Goal: Transaction & Acquisition: Purchase product/service

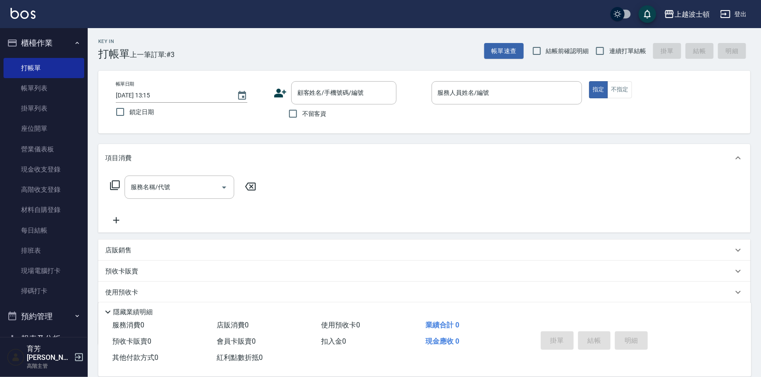
click at [21, 15] on img at bounding box center [23, 13] width 25 height 11
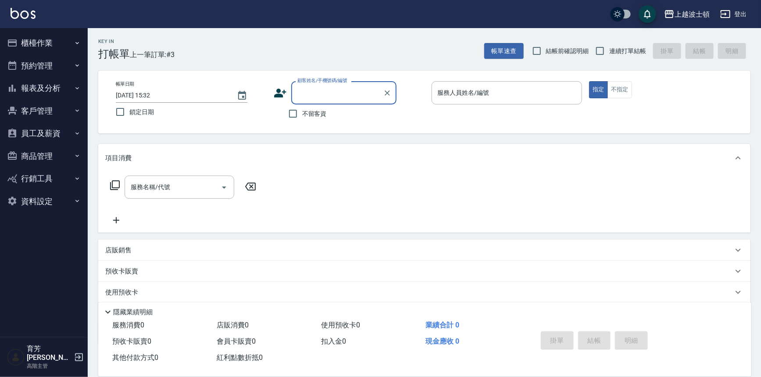
click at [59, 132] on button "員工及薪資" at bounding box center [44, 133] width 81 height 23
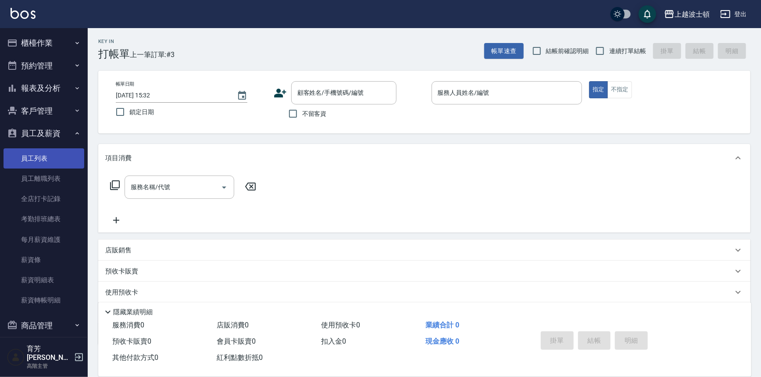
click at [56, 147] on ul "員工列表 員工離職列表 全店打卡記錄 考勤排班總表 每月薪資維護 薪資條 薪資明細表 薪資轉帳明細" at bounding box center [44, 229] width 81 height 169
click at [53, 151] on link "員工列表" at bounding box center [44, 158] width 81 height 20
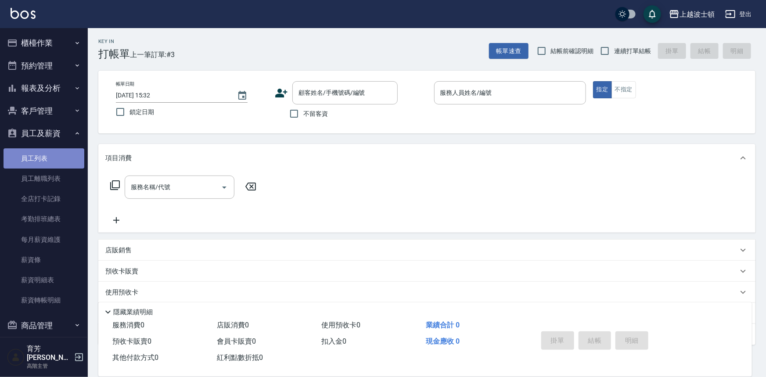
click at [53, 151] on link "員工列表" at bounding box center [44, 158] width 81 height 20
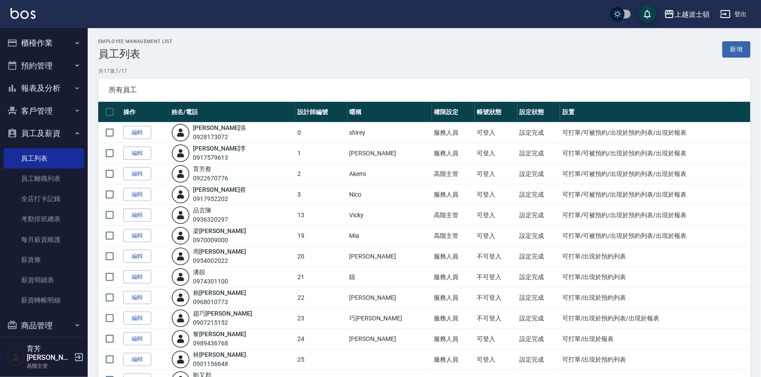
click at [34, 127] on button "員工及薪資" at bounding box center [44, 133] width 81 height 23
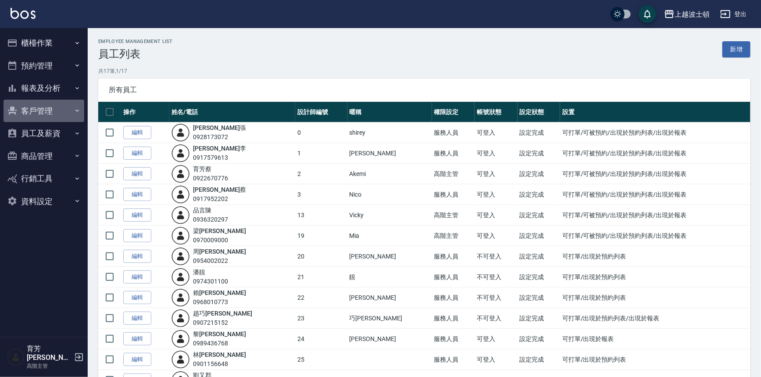
click at [44, 107] on button "客戶管理" at bounding box center [44, 111] width 81 height 23
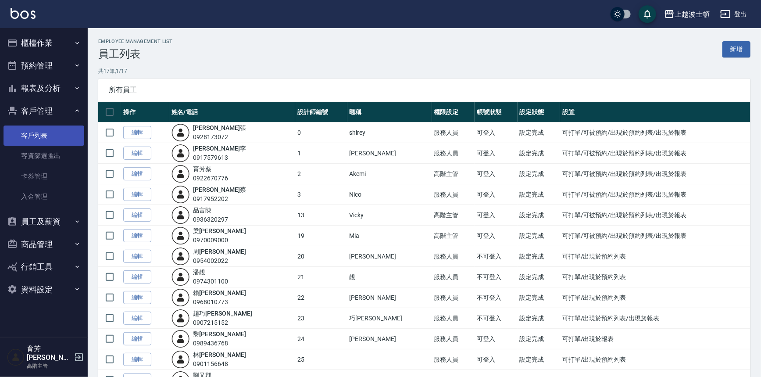
click at [48, 132] on link "客戶列表" at bounding box center [44, 135] width 81 height 20
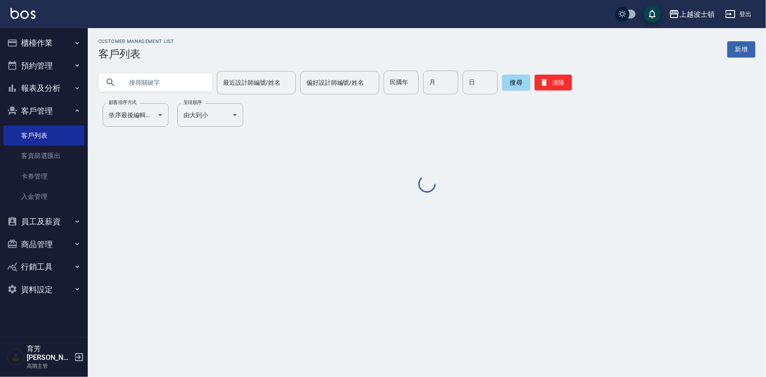
drag, startPoint x: 48, startPoint y: 132, endPoint x: 61, endPoint y: 116, distance: 20.8
click at [48, 132] on link "客戶列表" at bounding box center [44, 135] width 81 height 20
drag, startPoint x: 171, startPoint y: 94, endPoint x: 172, endPoint y: 89, distance: 5.5
click at [172, 90] on div "Customer Management List 客戶列表 新增 最近設計師編號/姓名 最近設計師編號/姓名 偏好設計師編號/姓名 偏好設計師編號/姓名 民國…" at bounding box center [427, 117] width 678 height 156
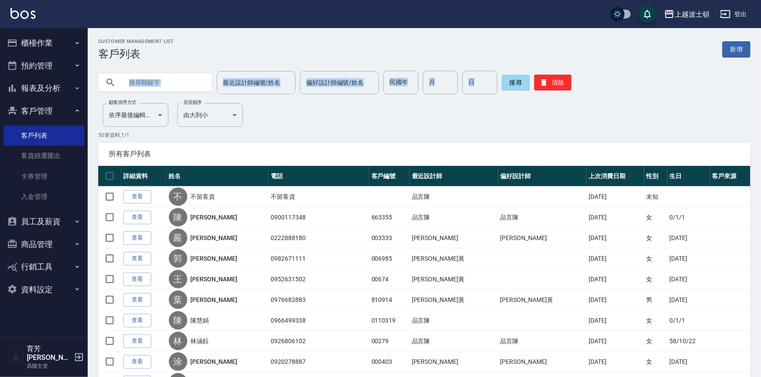
click at [172, 89] on input "text" at bounding box center [164, 83] width 82 height 24
type input "商"
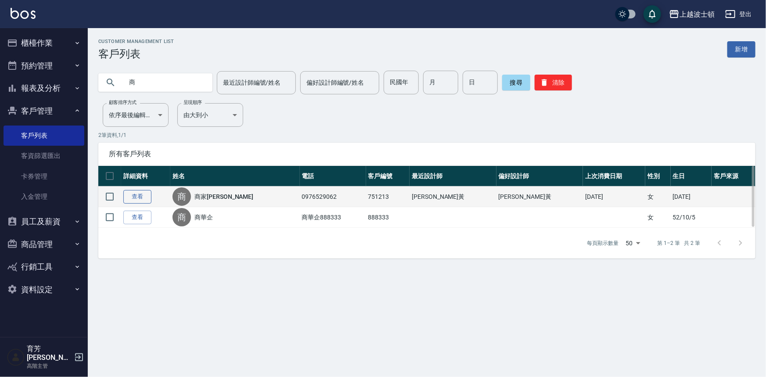
click at [136, 198] on link "查看" at bounding box center [137, 197] width 28 height 14
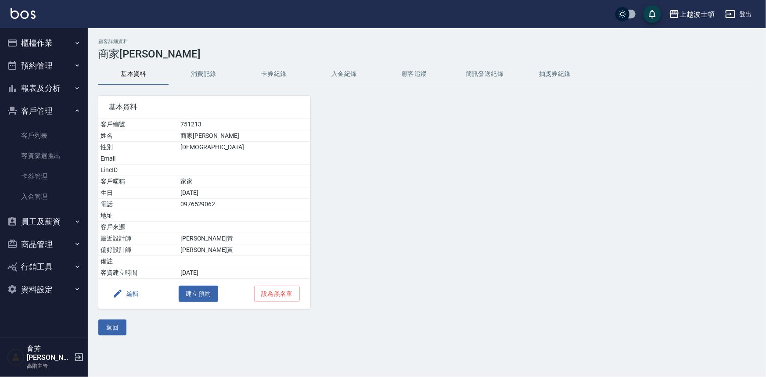
click at [213, 75] on button "消費記錄" at bounding box center [203, 74] width 70 height 21
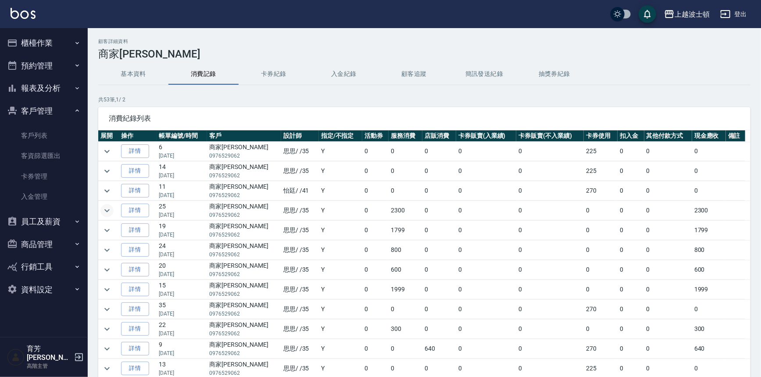
click at [111, 212] on icon "expand row" at bounding box center [107, 210] width 11 height 11
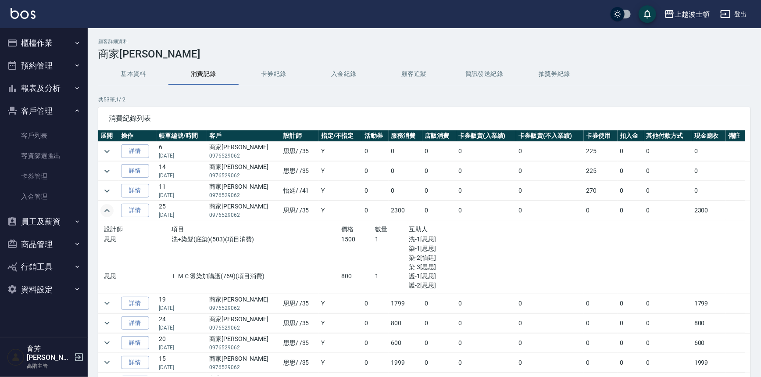
click at [111, 212] on icon "expand row" at bounding box center [107, 210] width 11 height 11
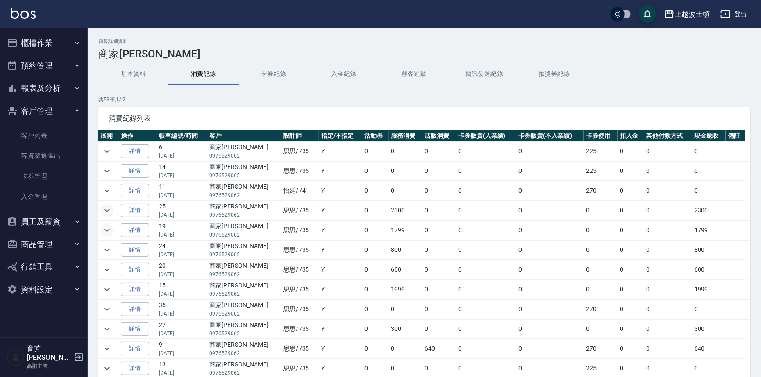
click at [110, 231] on icon "expand row" at bounding box center [107, 230] width 11 height 11
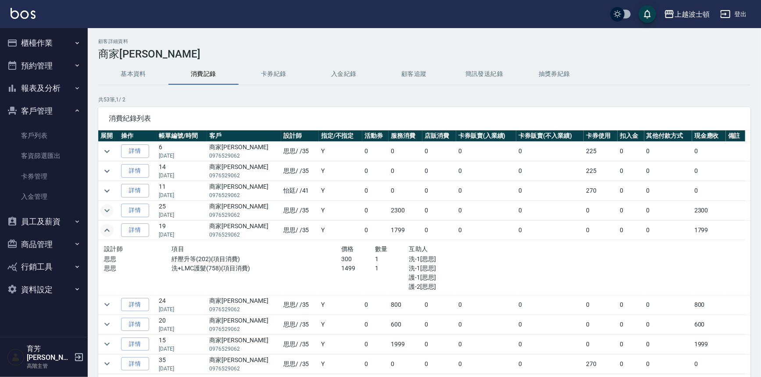
click at [110, 231] on icon "expand row" at bounding box center [107, 230] width 11 height 11
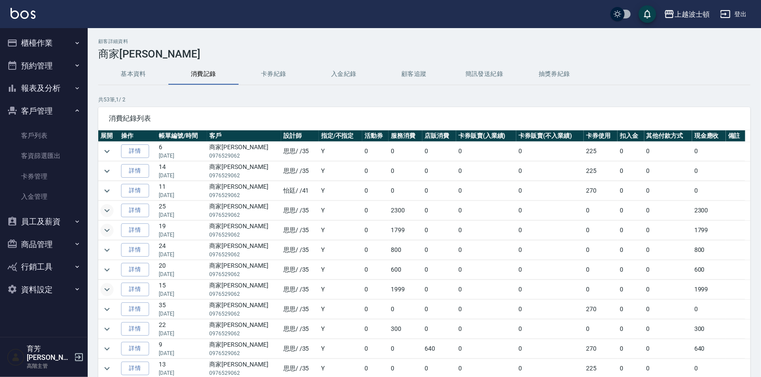
click at [111, 288] on icon "expand row" at bounding box center [107, 289] width 11 height 11
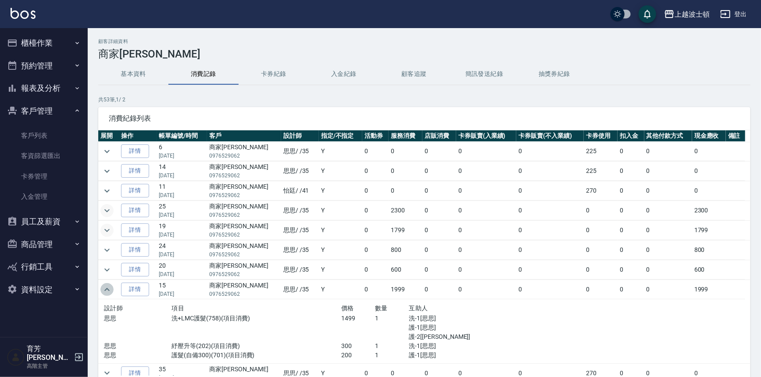
click at [111, 285] on icon "expand row" at bounding box center [107, 289] width 11 height 11
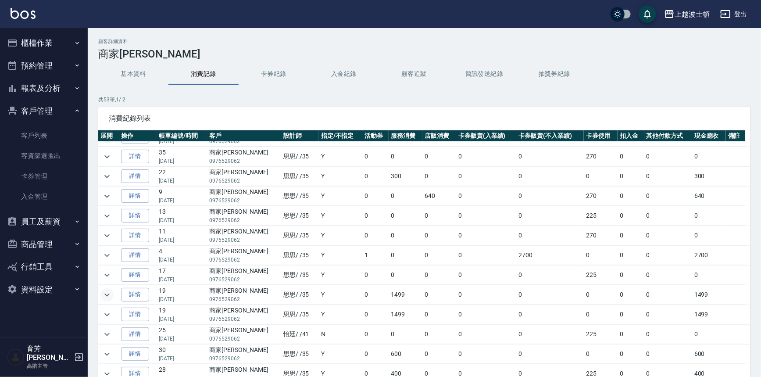
scroll to position [159, 0]
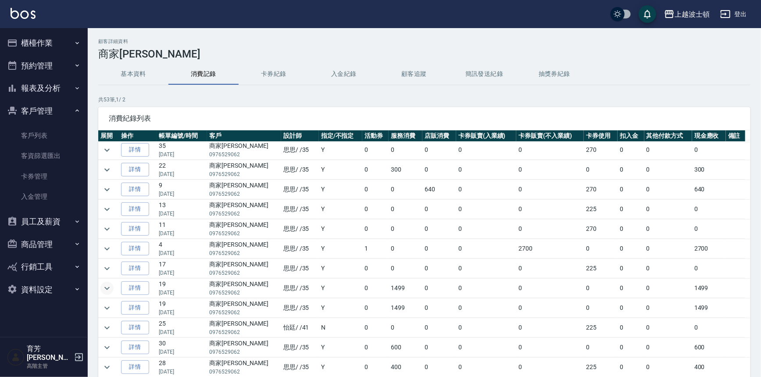
click at [104, 285] on icon "expand row" at bounding box center [107, 288] width 11 height 11
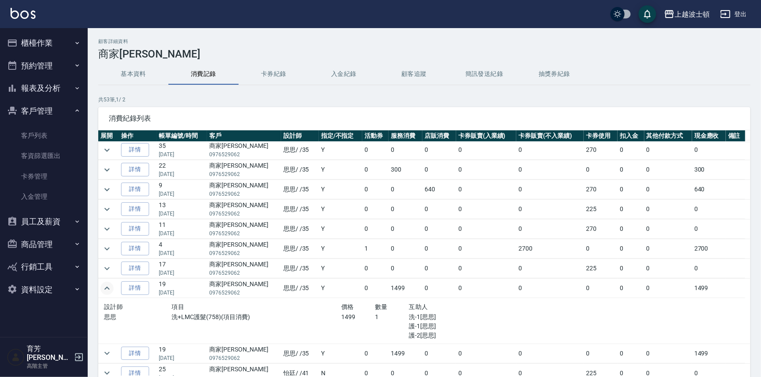
click at [104, 285] on icon "expand row" at bounding box center [107, 288] width 11 height 11
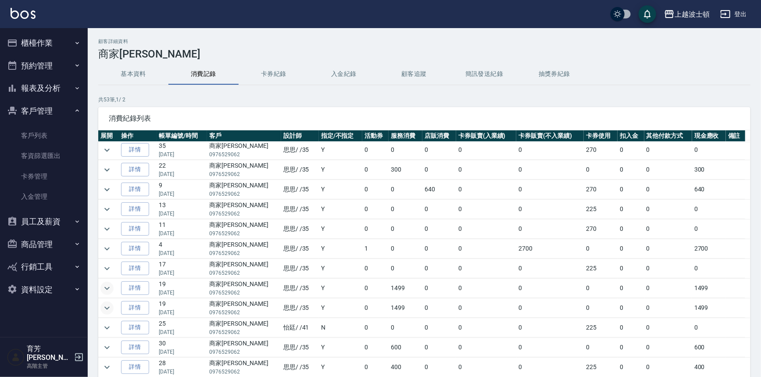
click at [110, 308] on icon "expand row" at bounding box center [107, 308] width 11 height 11
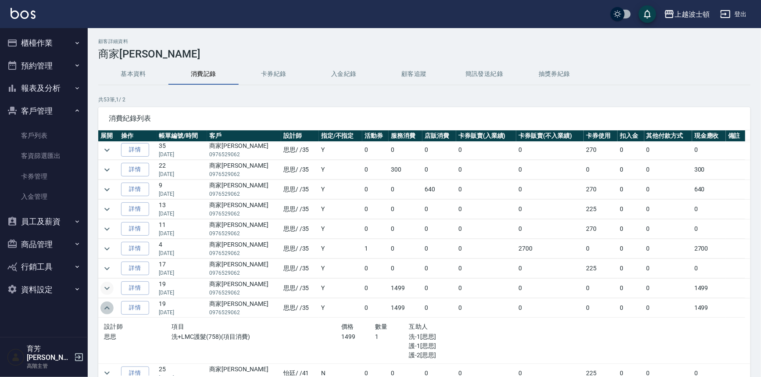
click at [110, 307] on icon "expand row" at bounding box center [107, 308] width 11 height 11
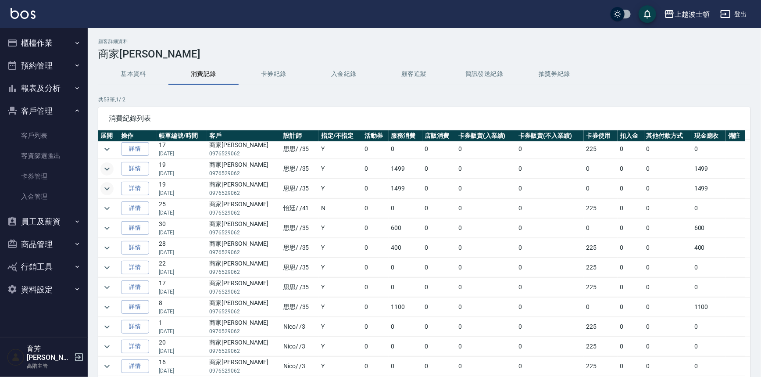
scroll to position [279, 0]
drag, startPoint x: 110, startPoint y: 303, endPoint x: 392, endPoint y: 307, distance: 282.1
click at [399, 307] on td "1100" at bounding box center [406, 306] width 34 height 19
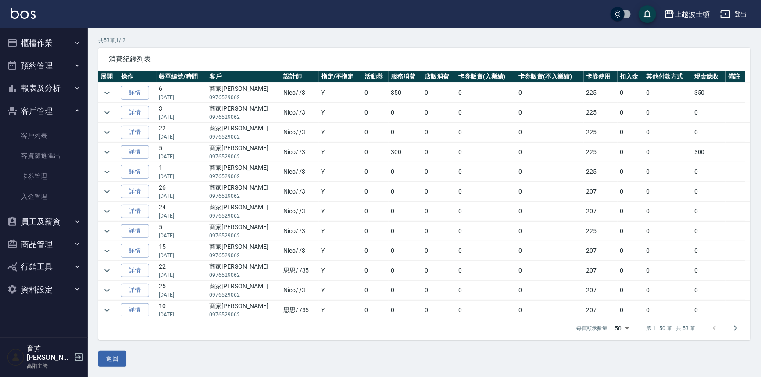
scroll to position [748, 0]
click at [12, 13] on img at bounding box center [23, 13] width 25 height 11
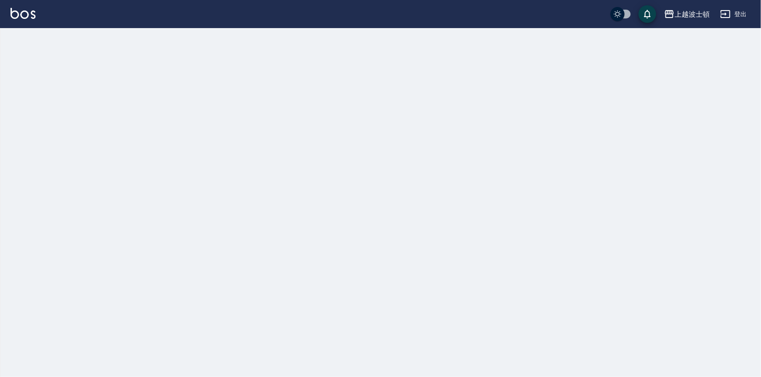
click at [12, 13] on img at bounding box center [23, 13] width 25 height 11
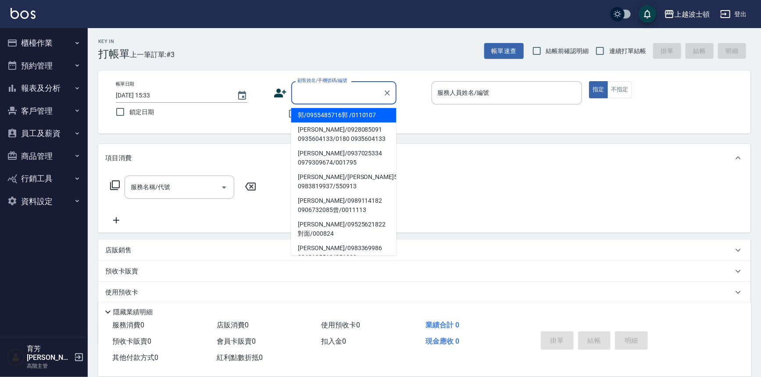
click at [59, 43] on button "櫃檯作業" at bounding box center [44, 43] width 81 height 23
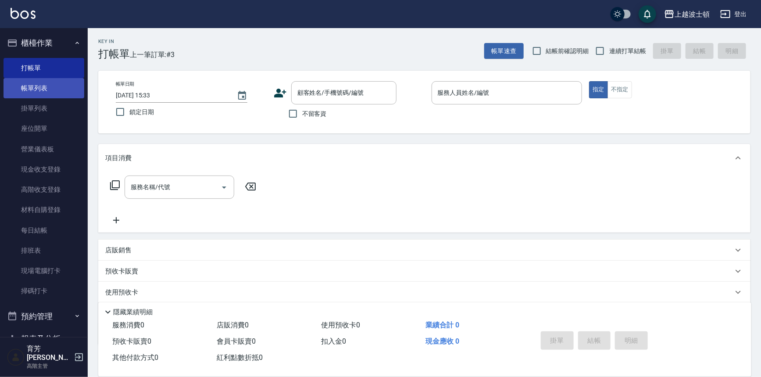
click at [45, 88] on link "帳單列表" at bounding box center [44, 88] width 81 height 20
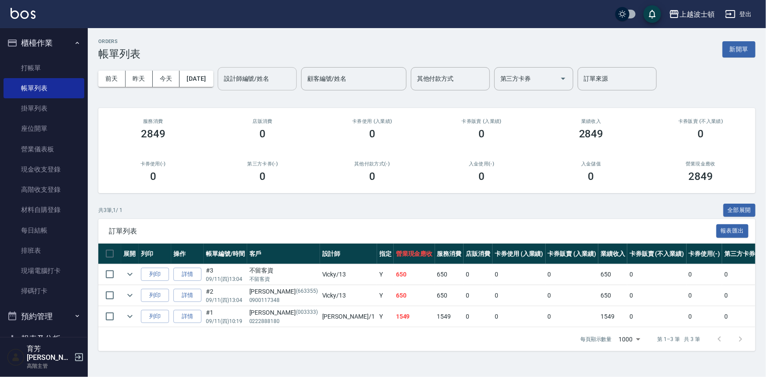
click at [255, 78] on input "設計師編號/姓名" at bounding box center [257, 78] width 71 height 15
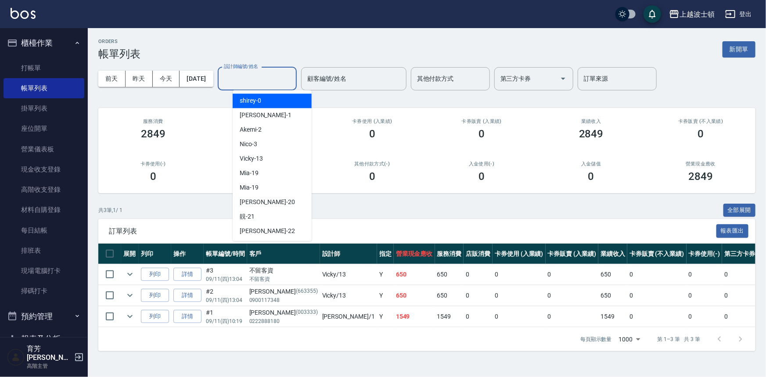
click at [256, 97] on span "shirey -0" at bounding box center [250, 100] width 21 height 9
type input "shirey-0"
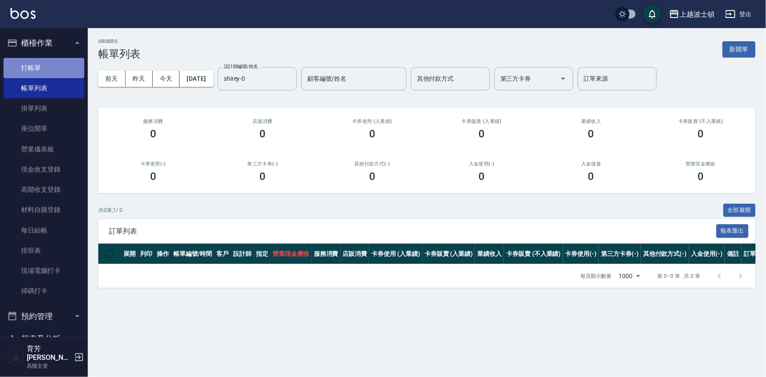
click at [55, 65] on link "打帳單" at bounding box center [44, 68] width 81 height 20
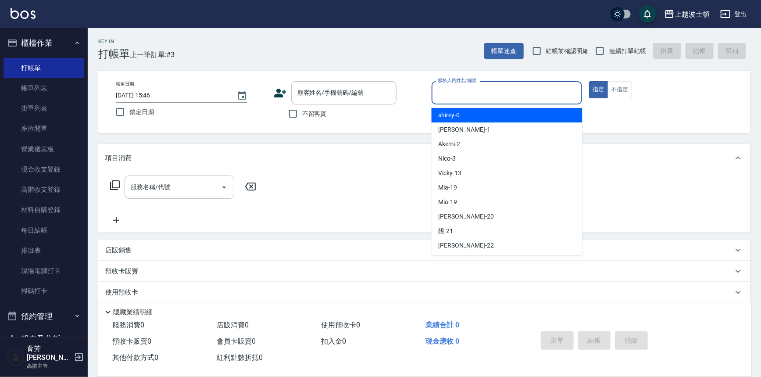
click at [475, 95] on input "服務人員姓名/編號" at bounding box center [507, 92] width 143 height 15
click at [473, 114] on div "shirey -0" at bounding box center [507, 115] width 151 height 14
type input "shirey-0"
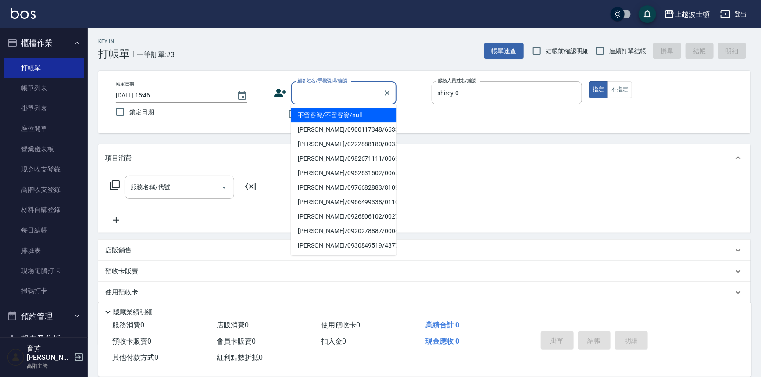
click at [304, 99] on input "顧客姓名/手機號碼/編號" at bounding box center [337, 92] width 84 height 15
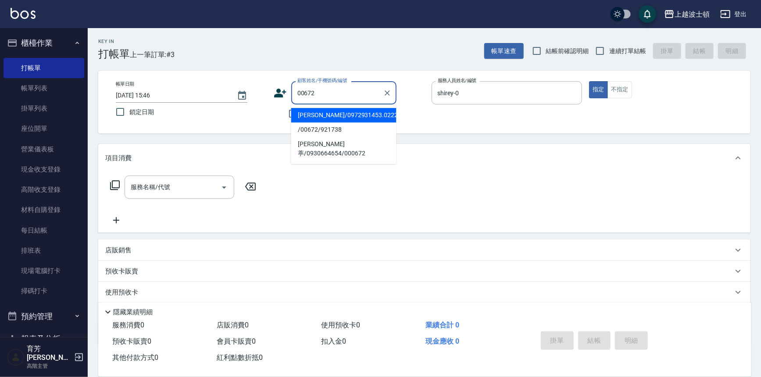
click at [325, 121] on li "[PERSON_NAME]/0972931453.0222815158/00672" at bounding box center [343, 115] width 105 height 14
type input "[PERSON_NAME]/0972931453.0222815158/00672"
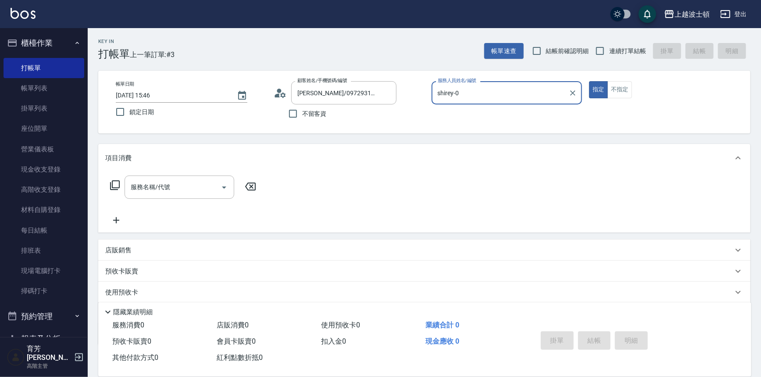
scroll to position [50, 0]
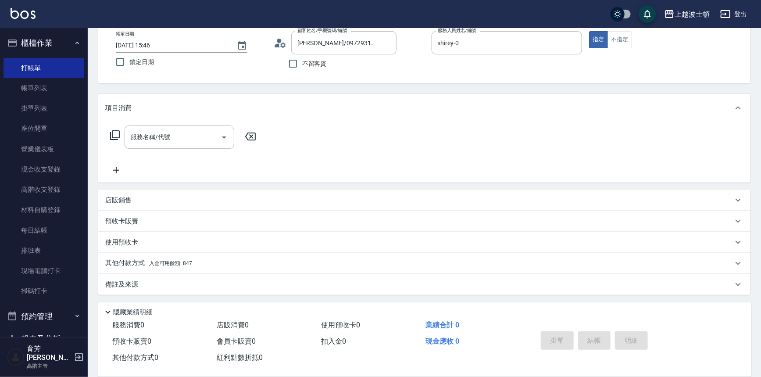
click at [113, 133] on icon at bounding box center [115, 135] width 11 height 11
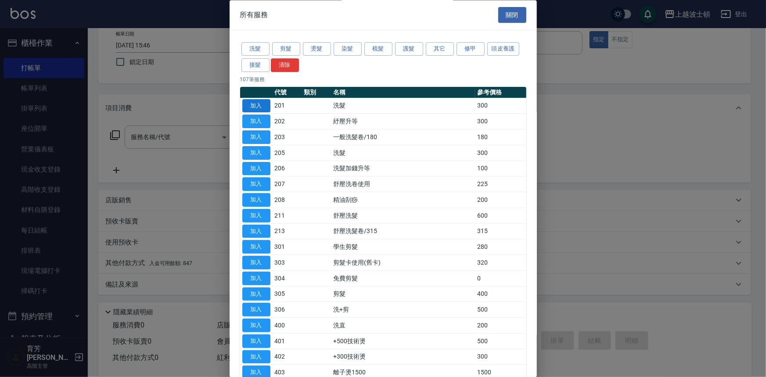
click at [260, 105] on button "加入" at bounding box center [256, 106] width 28 height 14
type input "洗髮(201)"
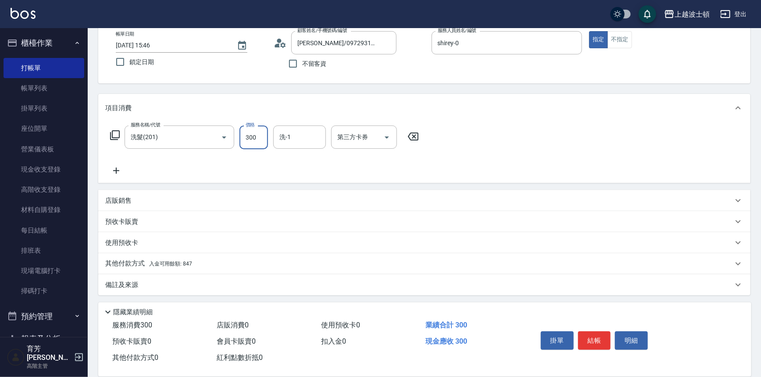
click at [265, 140] on input "300" at bounding box center [254, 137] width 29 height 24
type input "270"
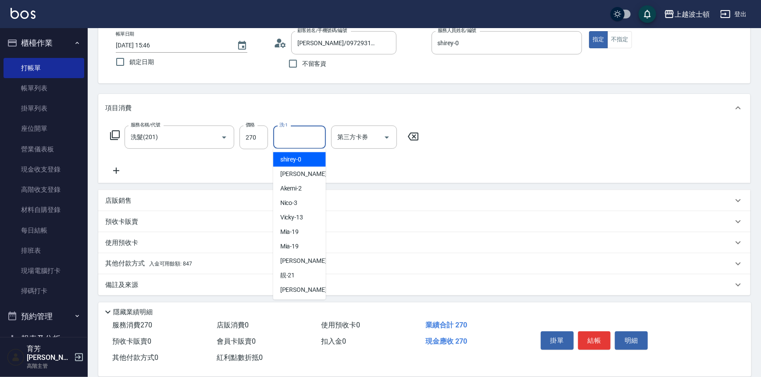
click at [314, 138] on input "洗-1" at bounding box center [299, 136] width 45 height 15
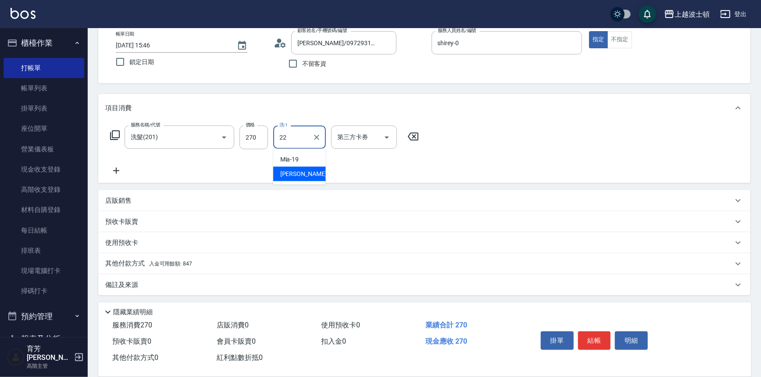
click at [307, 172] on div "[PERSON_NAME] -22" at bounding box center [299, 174] width 53 height 14
type input "雅如-22"
click at [189, 266] on p "其他付款方式 入金可用餘額: 847" at bounding box center [148, 263] width 87 height 10
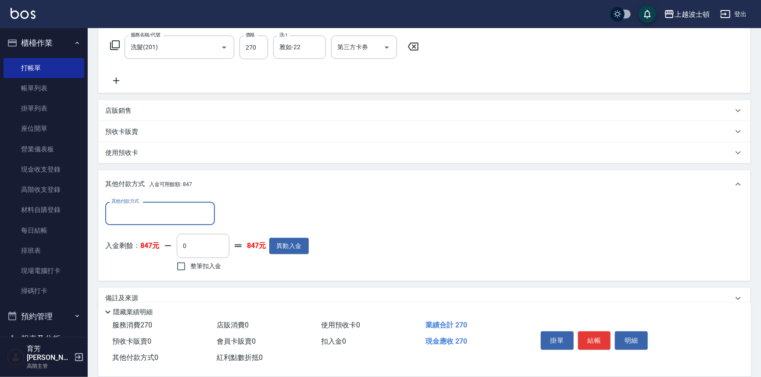
scroll to position [150, 0]
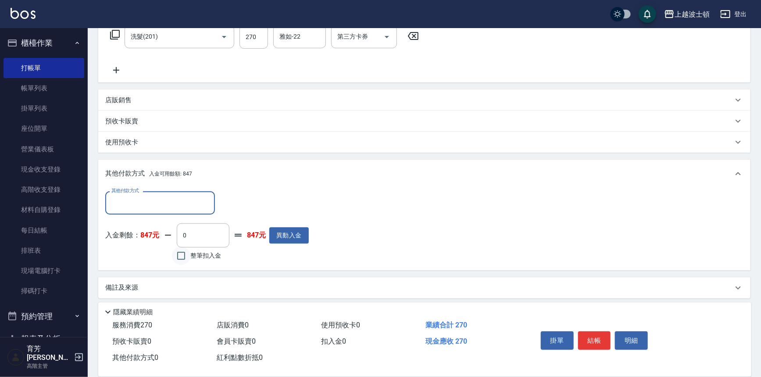
click at [187, 252] on input "整筆扣入金" at bounding box center [181, 256] width 18 height 18
checkbox input "true"
type input "270"
click at [598, 341] on button "結帳" at bounding box center [594, 340] width 33 height 18
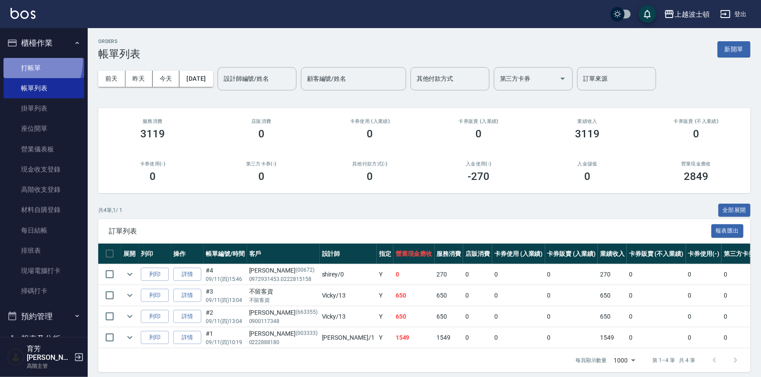
click at [29, 61] on link "打帳單" at bounding box center [44, 68] width 81 height 20
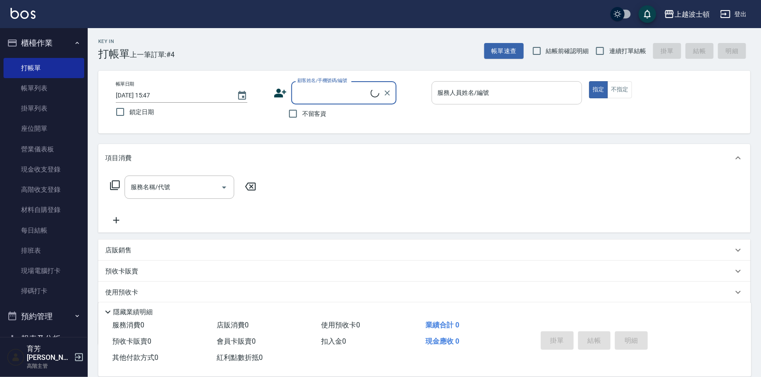
click at [512, 96] on input "服務人員姓名/編號" at bounding box center [507, 92] width 143 height 15
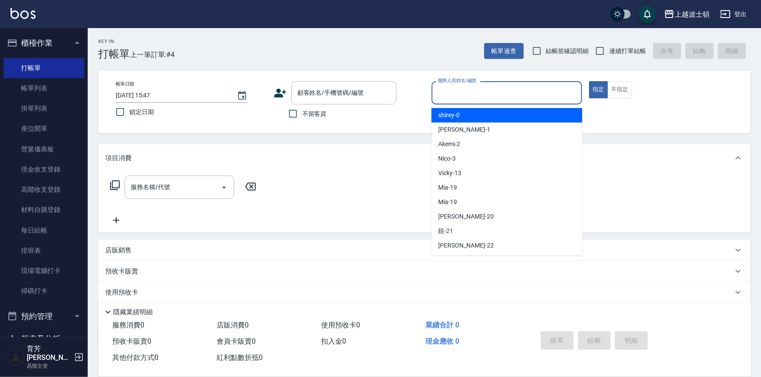
click at [509, 111] on div "shirey -0" at bounding box center [507, 115] width 151 height 14
type input "shirey-0"
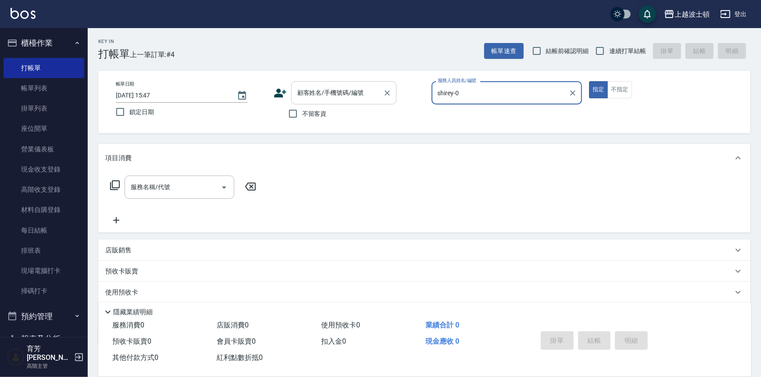
click at [312, 92] on input "顧客姓名/手機號碼/編號" at bounding box center [337, 92] width 84 height 15
drag, startPoint x: 83, startPoint y: 119, endPoint x: 84, endPoint y: 225, distance: 106.6
click at [84, 225] on nav "櫃檯作業 打帳單 帳單列表 掛單列表 座位開單 營業儀表板 現金收支登錄 高階收支登錄 材料自購登錄 每日結帳 排班表 現場電腦打卡 掃碼打卡 預約管理 預約…" at bounding box center [44, 182] width 88 height 309
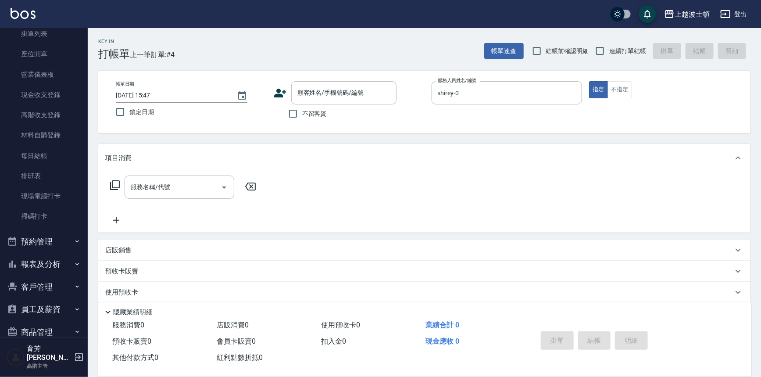
scroll to position [79, 0]
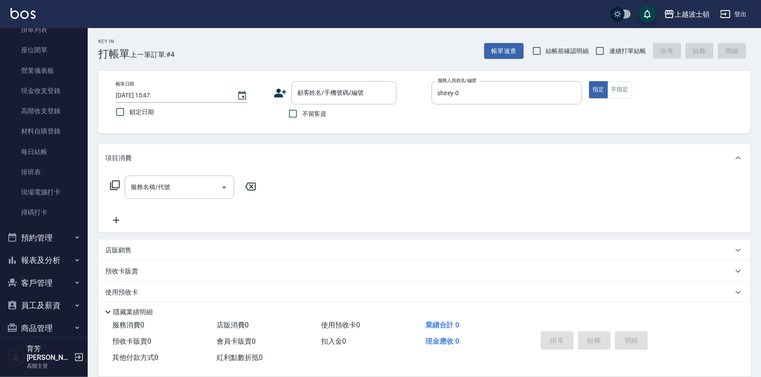
click at [61, 286] on button "客戶管理" at bounding box center [44, 283] width 81 height 23
click at [61, 305] on link "客戶列表" at bounding box center [44, 307] width 81 height 20
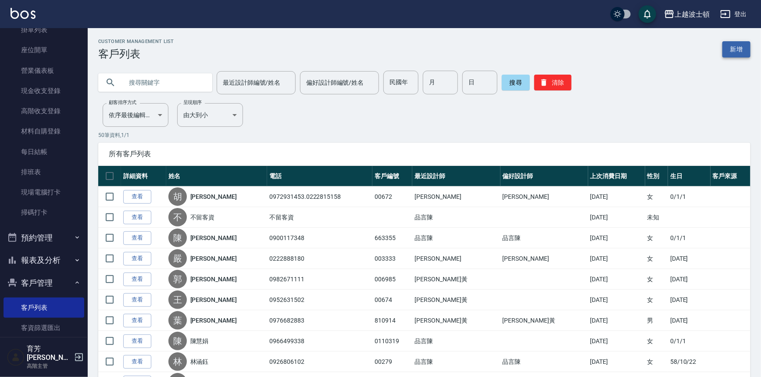
click at [738, 45] on link "新增" at bounding box center [737, 49] width 28 height 16
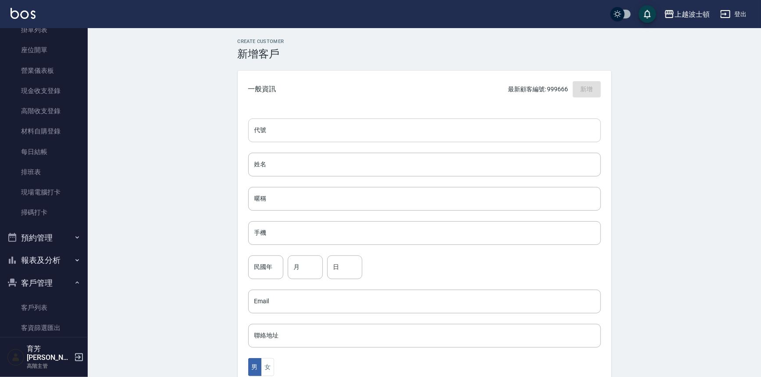
click at [282, 136] on input "代號" at bounding box center [424, 130] width 353 height 24
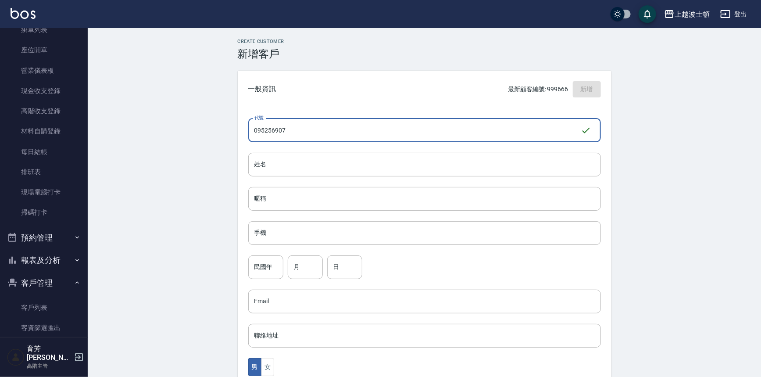
click at [275, 127] on input "095256907" at bounding box center [414, 130] width 333 height 24
click at [325, 127] on input "0952561907" at bounding box center [414, 130] width 333 height 24
type input "0952561907[PERSON_NAME]"
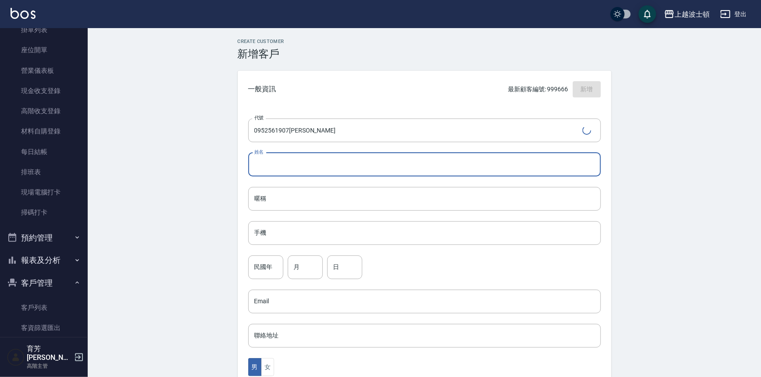
click at [322, 165] on input "姓名" at bounding box center [424, 165] width 353 height 24
type input "李"
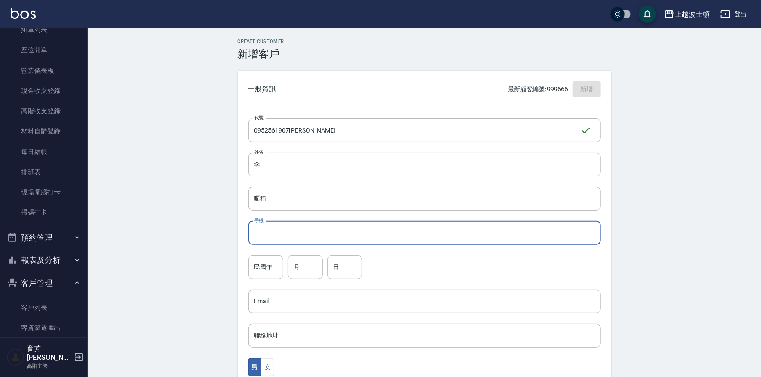
click at [307, 233] on input "手機" at bounding box center [424, 233] width 353 height 24
click at [272, 168] on input "李" at bounding box center [424, 165] width 353 height 24
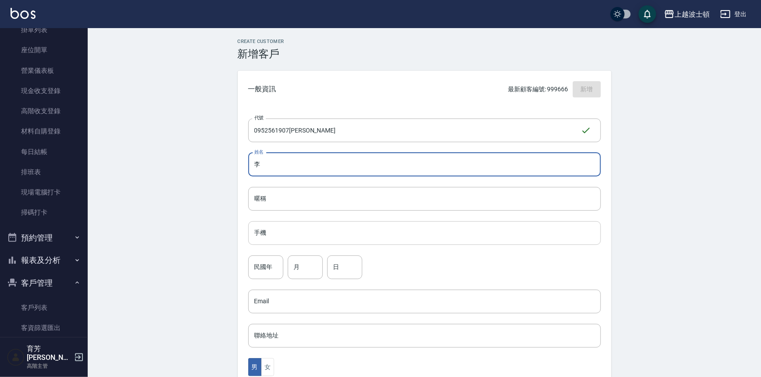
click at [287, 229] on input "手機" at bounding box center [424, 233] width 353 height 24
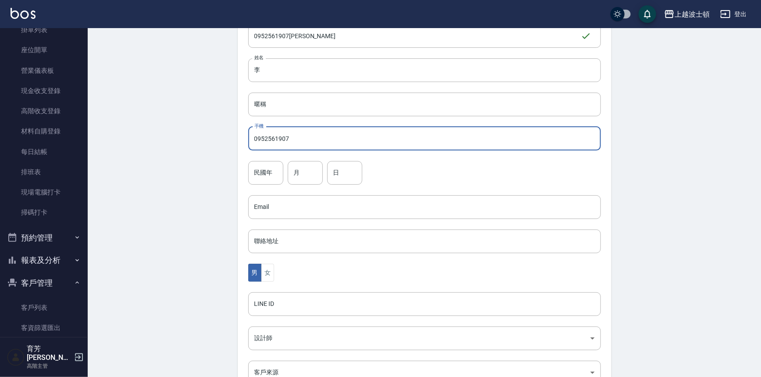
scroll to position [110, 0]
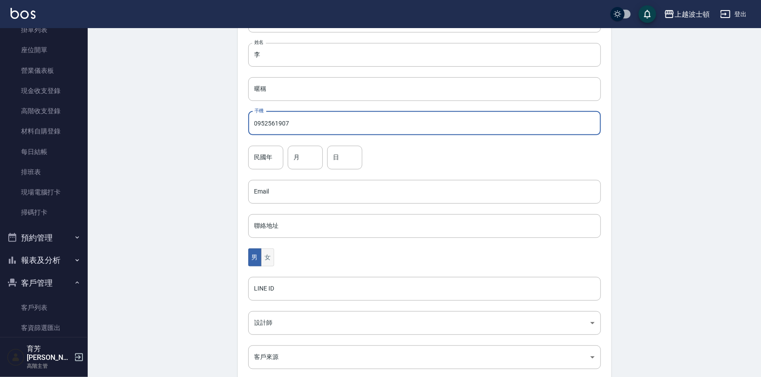
type input "0952561907"
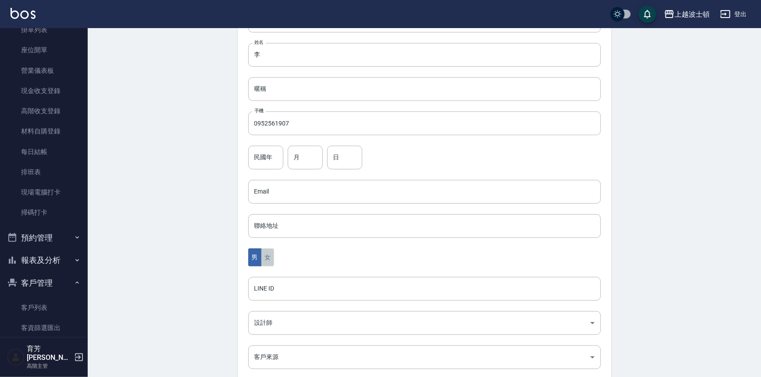
click at [266, 257] on button "女" at bounding box center [267, 257] width 13 height 18
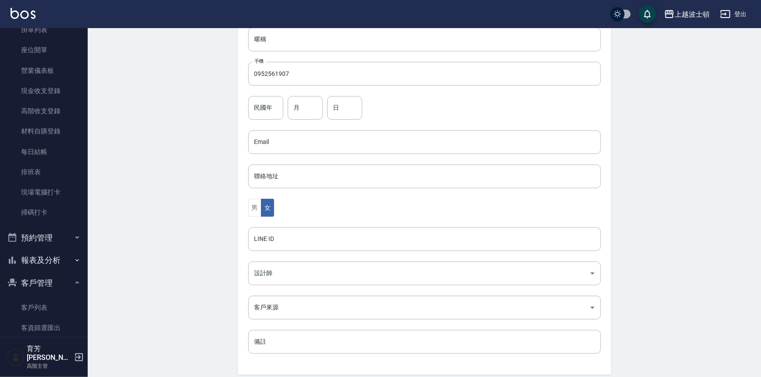
scroll to position [193, 0]
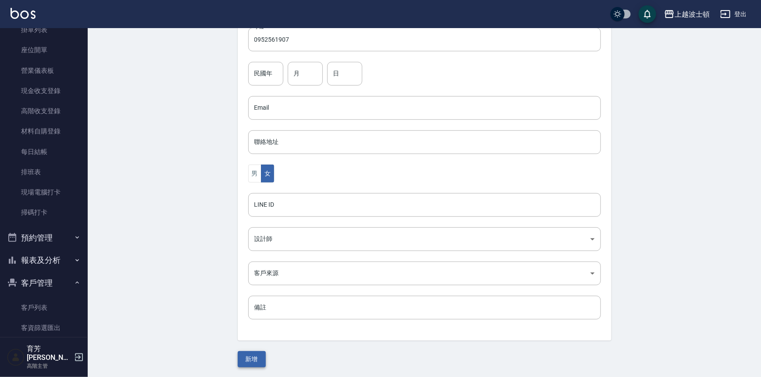
click at [255, 354] on button "新增" at bounding box center [252, 359] width 28 height 16
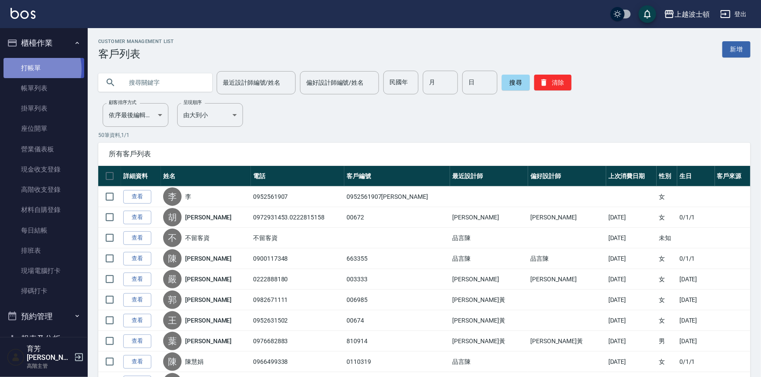
click at [31, 69] on link "打帳單" at bounding box center [44, 68] width 81 height 20
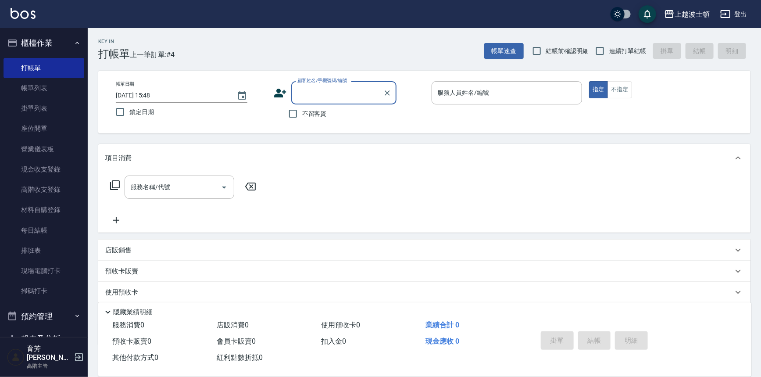
click at [304, 93] on input "顧客姓名/手機號碼/編號" at bounding box center [337, 92] width 84 height 15
click at [329, 116] on li "[PERSON_NAME]/0952561907/0952561907[PERSON_NAME]" at bounding box center [343, 115] width 105 height 14
type input "[PERSON_NAME]/0952561907/0952561907[PERSON_NAME]"
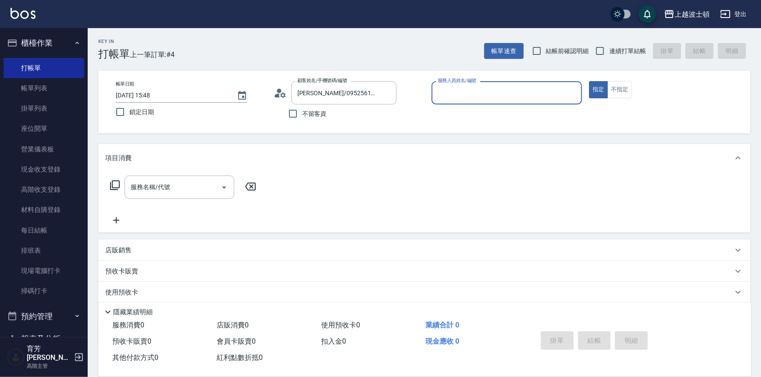
click at [505, 98] on input "服務人員姓名/編號" at bounding box center [507, 92] width 143 height 15
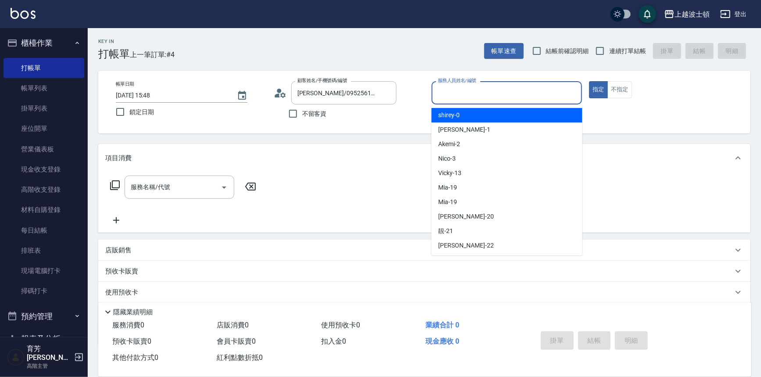
click at [505, 115] on div "shirey -0" at bounding box center [507, 115] width 151 height 14
type input "shirey-0"
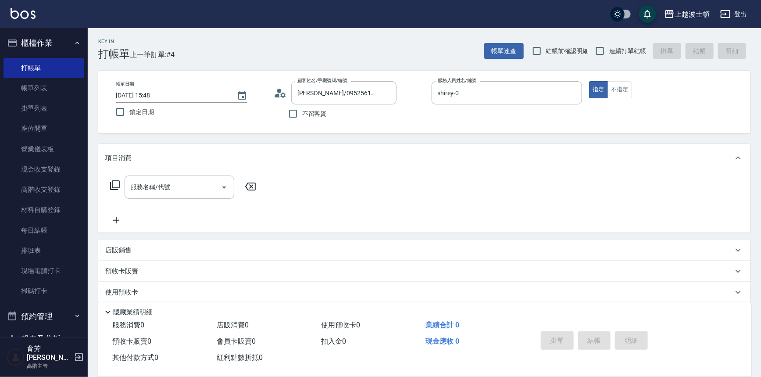
click at [112, 181] on icon at bounding box center [115, 185] width 10 height 10
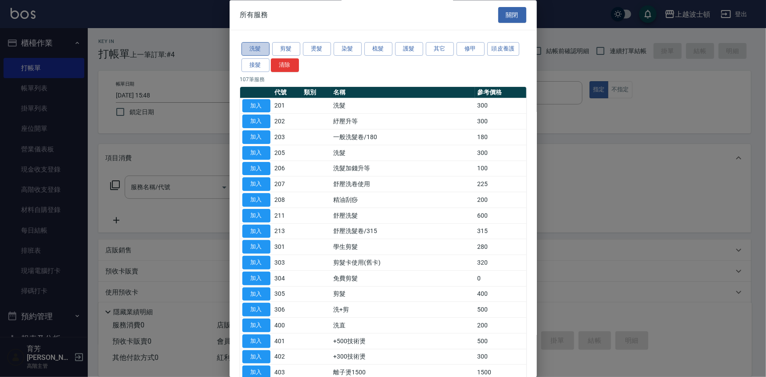
click at [261, 50] on button "洗髮" at bounding box center [255, 50] width 28 height 14
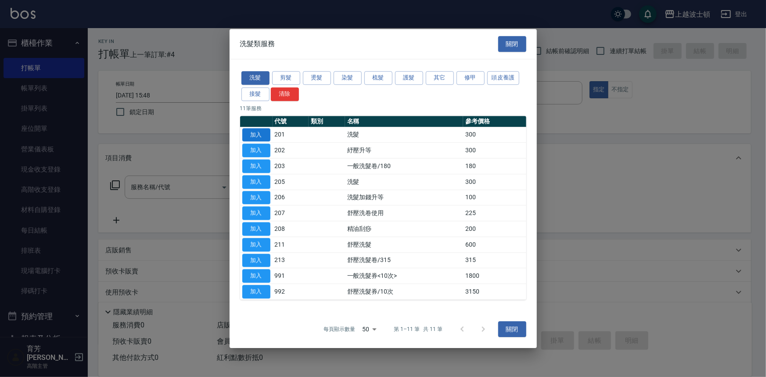
click at [259, 130] on button "加入" at bounding box center [256, 135] width 28 height 14
type input "洗髮(201)"
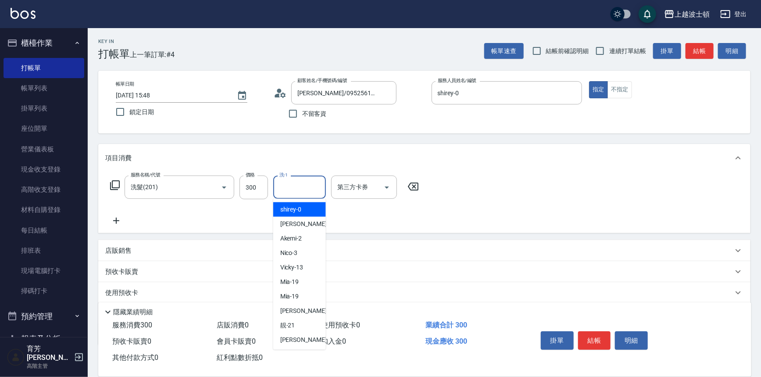
click at [295, 186] on input "洗-1" at bounding box center [299, 186] width 45 height 15
click at [295, 210] on span "shirey -0" at bounding box center [290, 209] width 21 height 9
type input "shirey-0"
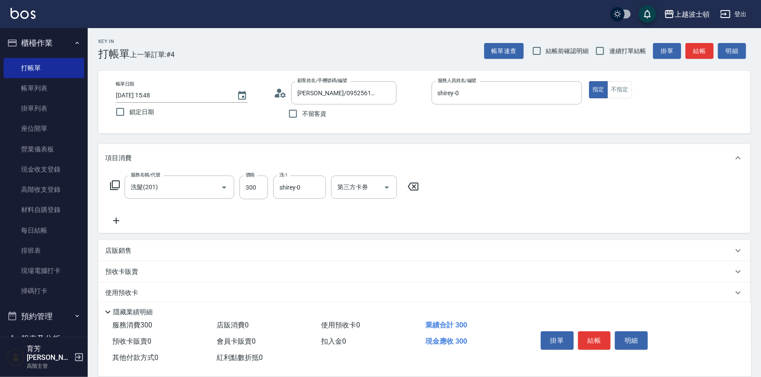
click at [117, 186] on icon at bounding box center [115, 185] width 11 height 11
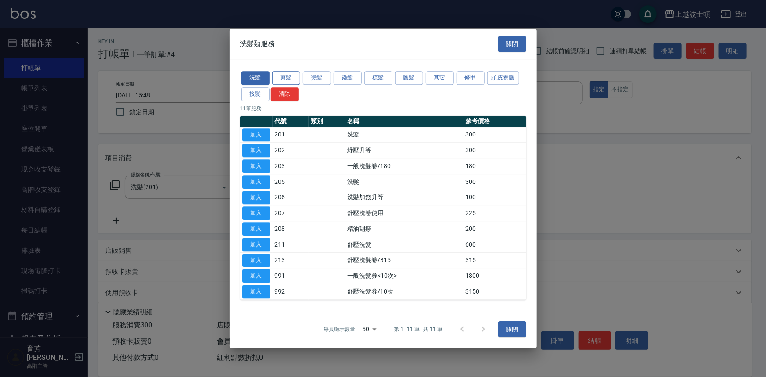
click at [280, 74] on button "剪髮" at bounding box center [286, 78] width 28 height 14
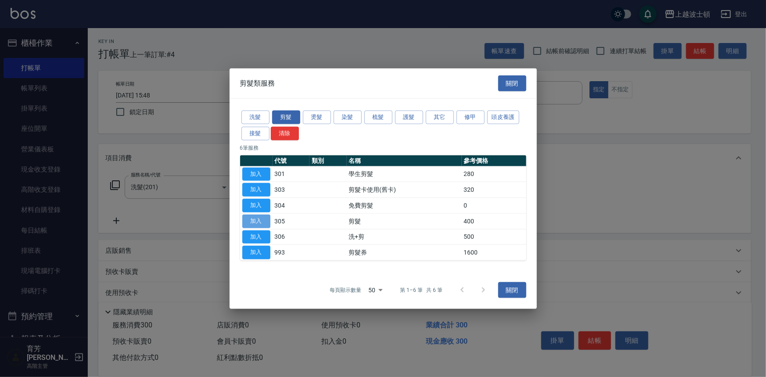
click at [261, 223] on button "加入" at bounding box center [256, 221] width 28 height 14
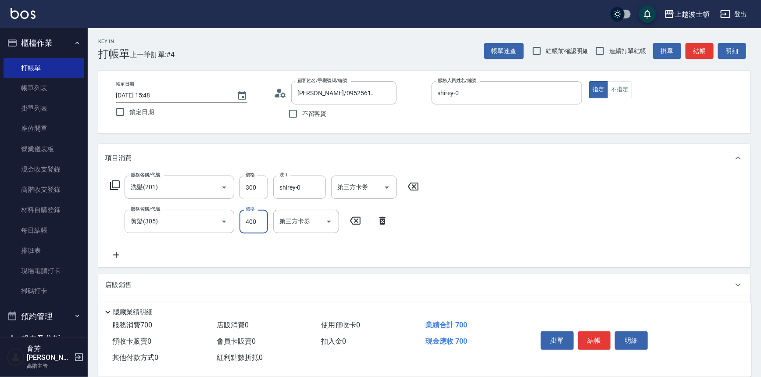
click at [258, 211] on input "400" at bounding box center [254, 222] width 29 height 24
type input "350"
drag, startPoint x: 757, startPoint y: 188, endPoint x: 761, endPoint y: 191, distance: 5.1
click at [761, 190] on div "Key In 打帳單 上一筆訂單:#4 帳單速查 結帳前確認明細 連續打單結帳 掛單 結帳 明細 帳單日期 [DATE] 15:48 鎖定日期 顧客姓名/手機…" at bounding box center [424, 245] width 673 height 434
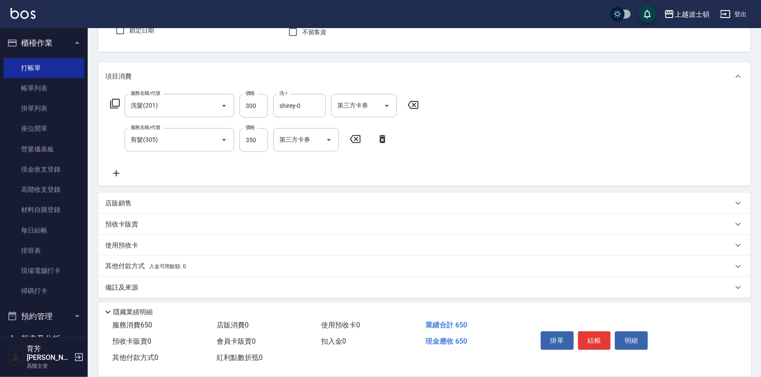
scroll to position [85, 0]
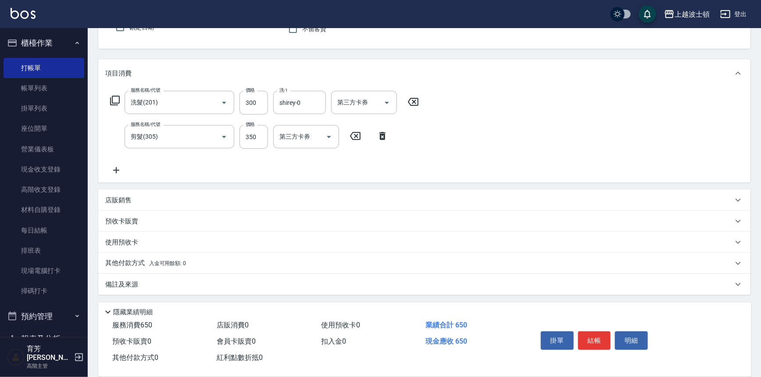
click at [112, 197] on p "店販銷售" at bounding box center [118, 200] width 26 height 9
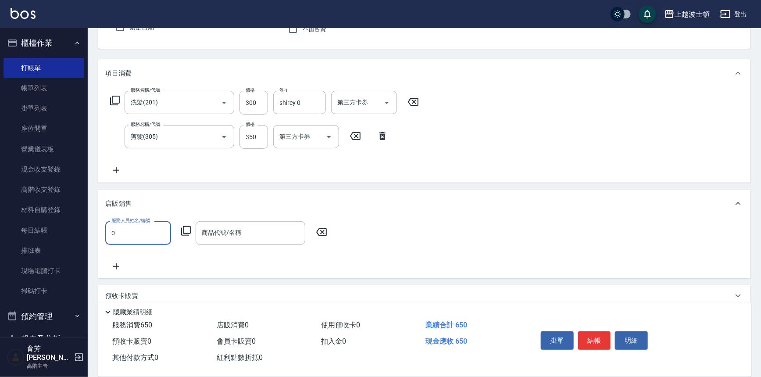
scroll to position [0, 0]
click at [130, 251] on span "shirey -0" at bounding box center [122, 254] width 21 height 9
type input "shirey-0"
click at [211, 231] on input "商品代號/名稱" at bounding box center [251, 232] width 102 height 15
type input "g"
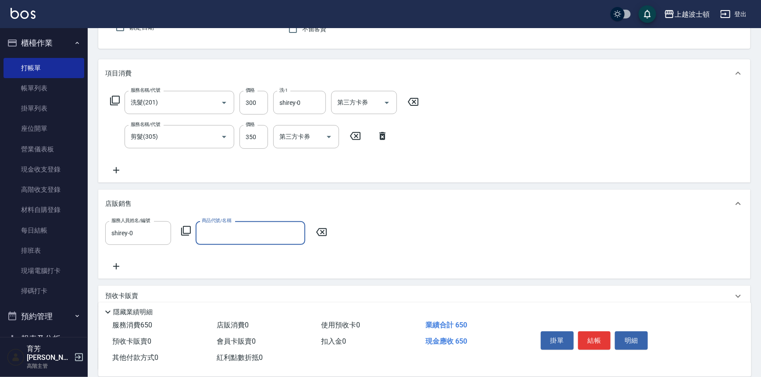
click at [201, 233] on input "商品代號/名稱" at bounding box center [251, 232] width 102 height 15
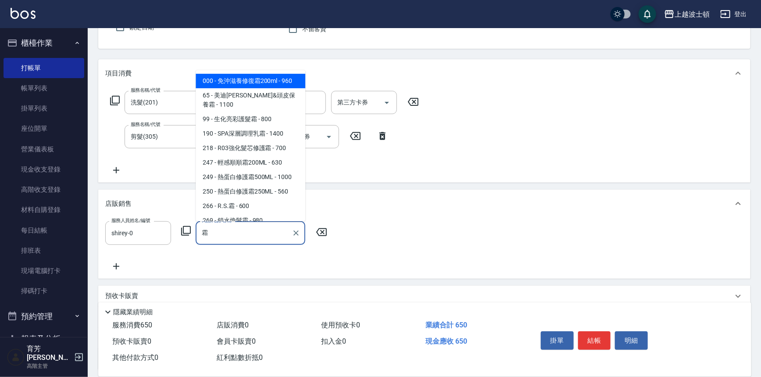
click at [286, 82] on span "000 - 免沖滋養修復霜200ml - 960" at bounding box center [251, 81] width 110 height 14
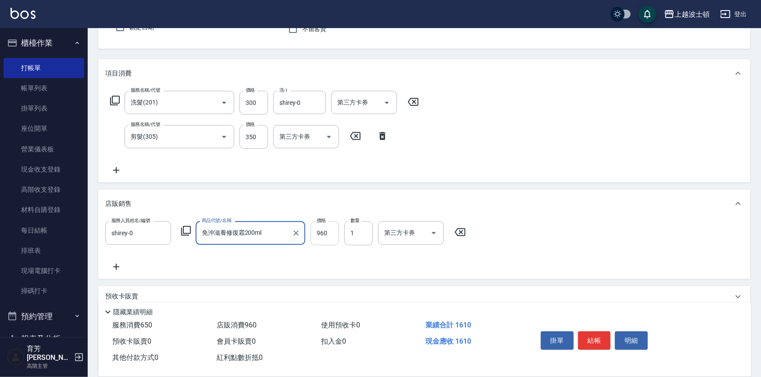
type input "免沖滋養修復霜200ml"
click at [332, 231] on input "960" at bounding box center [325, 233] width 29 height 24
type input "850"
click at [599, 340] on button "結帳" at bounding box center [594, 340] width 33 height 18
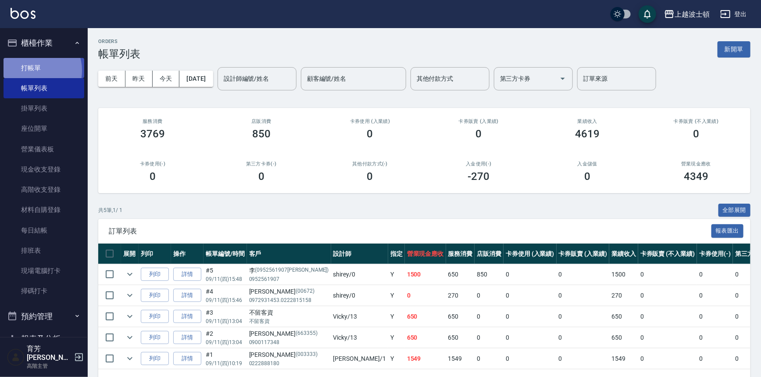
click at [35, 70] on link "打帳單" at bounding box center [44, 68] width 81 height 20
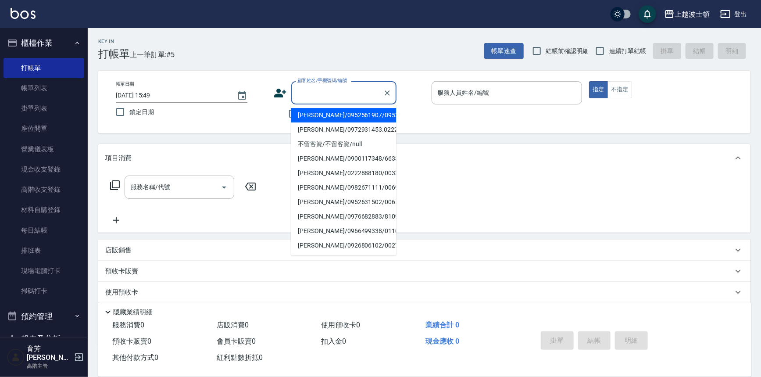
click at [301, 93] on input "顧客姓名/手機號碼/編號" at bounding box center [337, 92] width 84 height 15
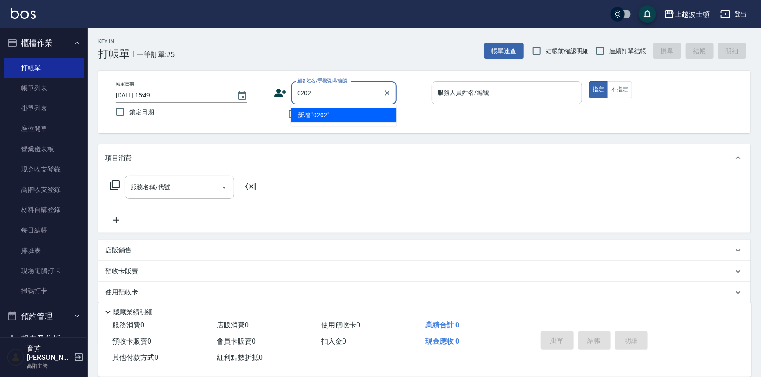
type input "0202"
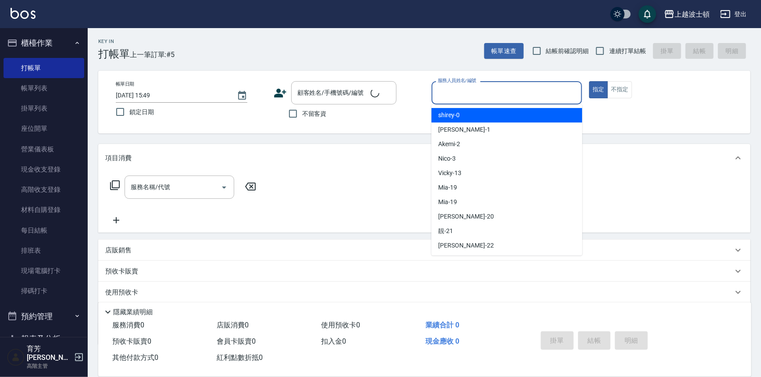
click at [451, 99] on input "服務人員姓名/編號" at bounding box center [507, 92] width 143 height 15
click at [452, 113] on span "shirey -0" at bounding box center [449, 115] width 21 height 9
type input "shirey-0"
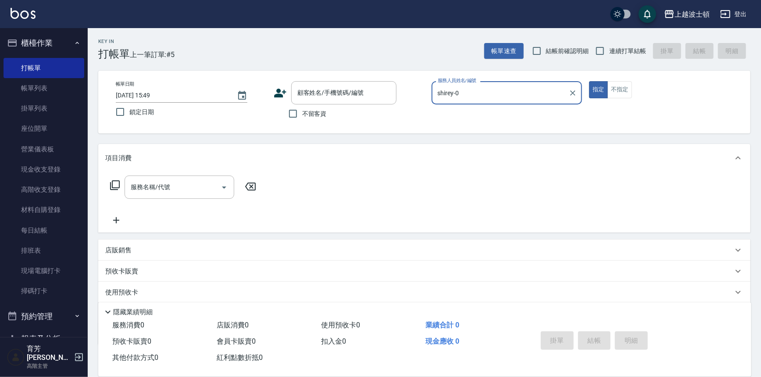
scroll to position [50, 0]
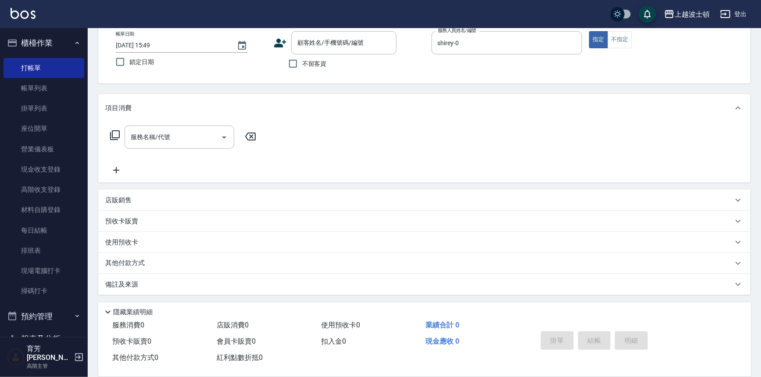
click at [138, 264] on p "其他付款方式" at bounding box center [127, 263] width 44 height 10
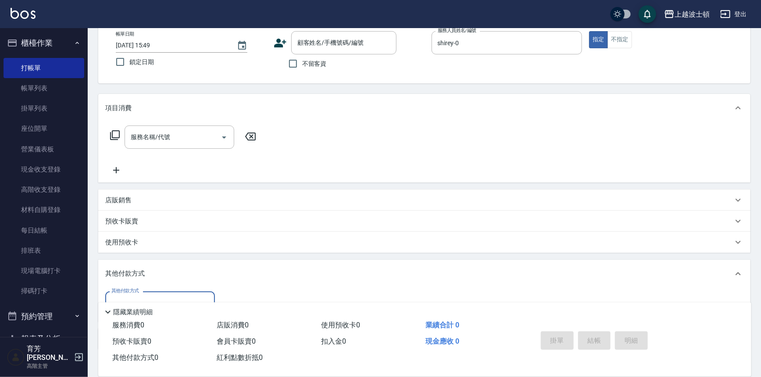
scroll to position [0, 0]
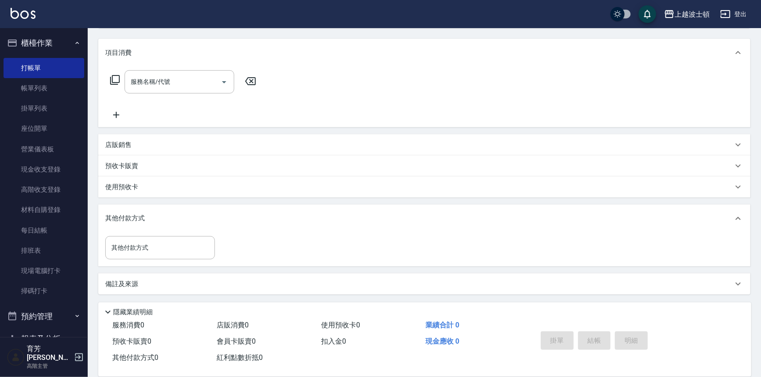
drag, startPoint x: 202, startPoint y: 233, endPoint x: 128, endPoint y: 228, distance: 74.8
click at [142, 228] on div "其他付款方式" at bounding box center [424, 218] width 652 height 28
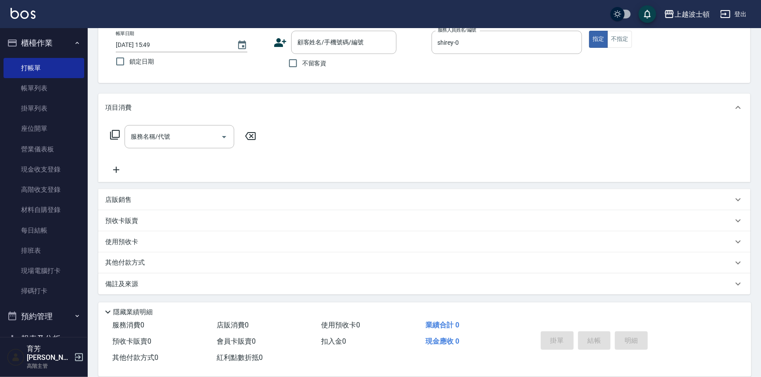
scroll to position [50, 0]
click at [342, 41] on input "顧客姓名/手機號碼/編號" at bounding box center [337, 42] width 84 height 15
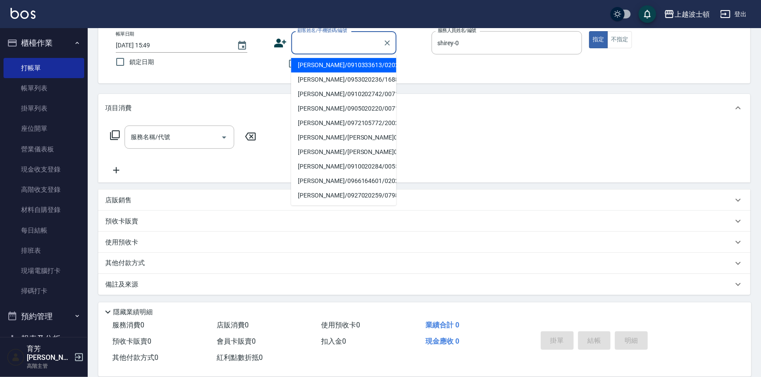
click at [335, 62] on li "[PERSON_NAME]/0910333613/0202" at bounding box center [343, 65] width 105 height 14
type input "[PERSON_NAME]/0910333613/0202"
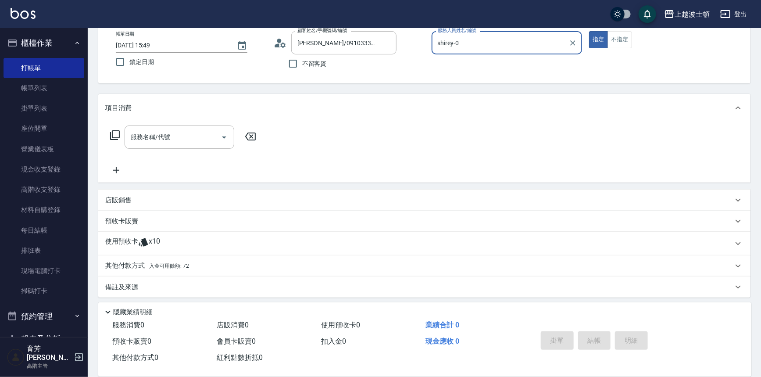
scroll to position [53, 0]
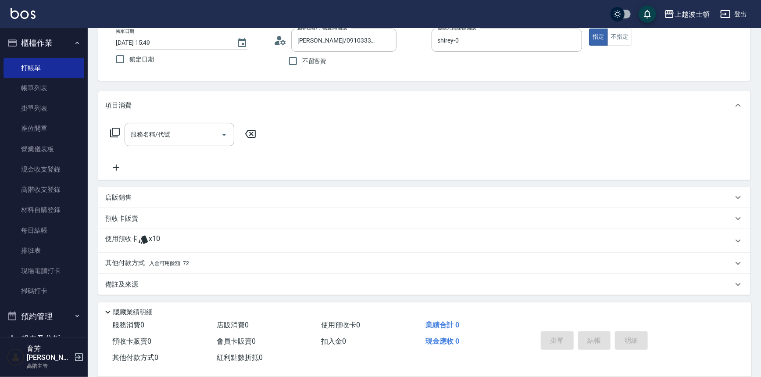
click at [141, 240] on icon at bounding box center [143, 239] width 11 height 11
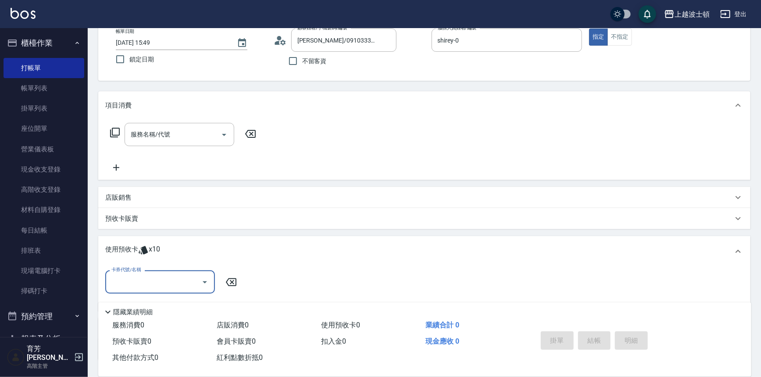
scroll to position [0, 0]
click at [200, 282] on icon "Open" at bounding box center [205, 282] width 11 height 11
click at [184, 303] on div "洗髮卷 剩餘10張" at bounding box center [160, 304] width 110 height 14
type input "洗髮卷"
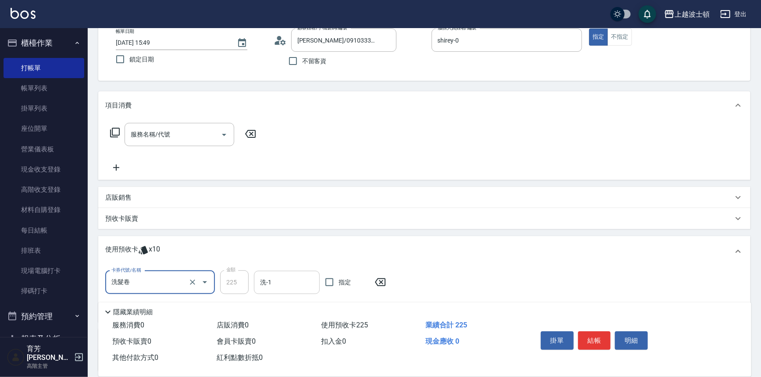
click at [275, 281] on input "洗-1" at bounding box center [287, 282] width 58 height 15
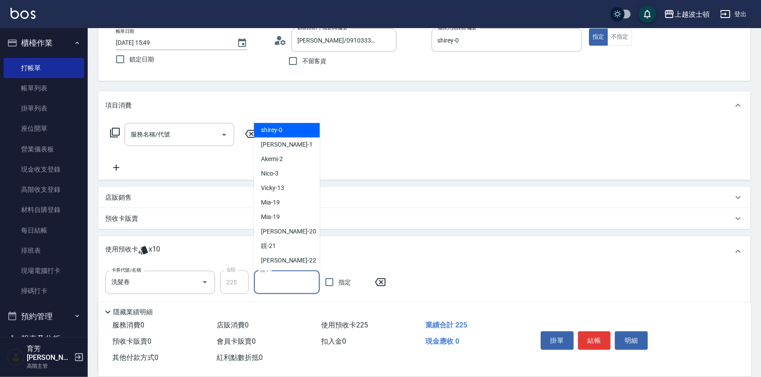
click at [288, 125] on div "shirey -0" at bounding box center [287, 130] width 66 height 14
type input "shirey-0"
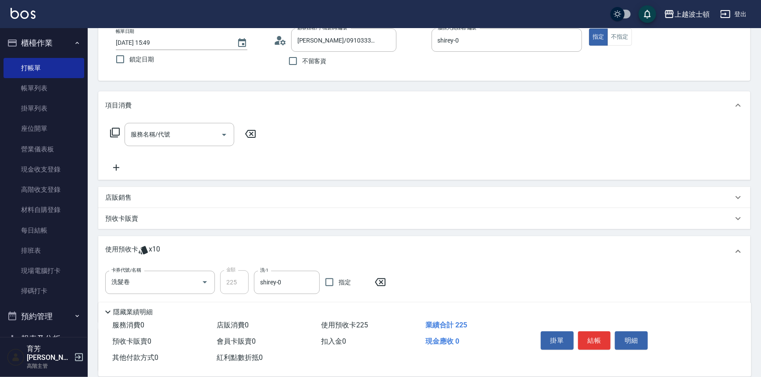
scroll to position [129, 0]
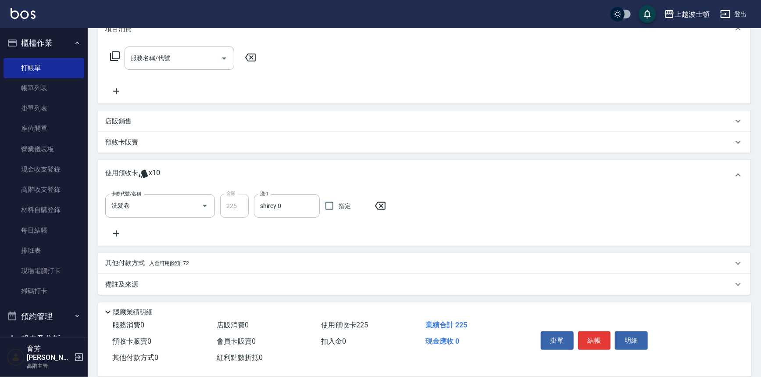
click at [181, 262] on span "入金可用餘額: 72" at bounding box center [169, 263] width 40 height 6
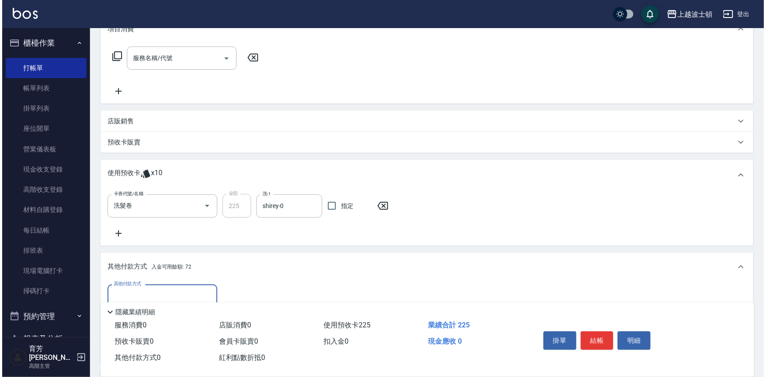
scroll to position [225, 0]
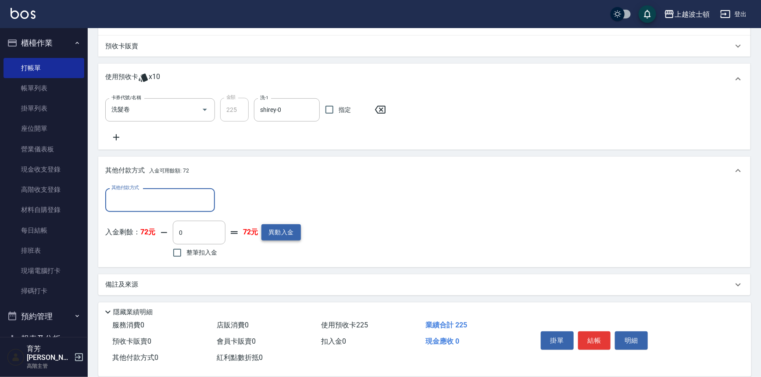
click at [288, 233] on button "異動入金" at bounding box center [280, 232] width 39 height 16
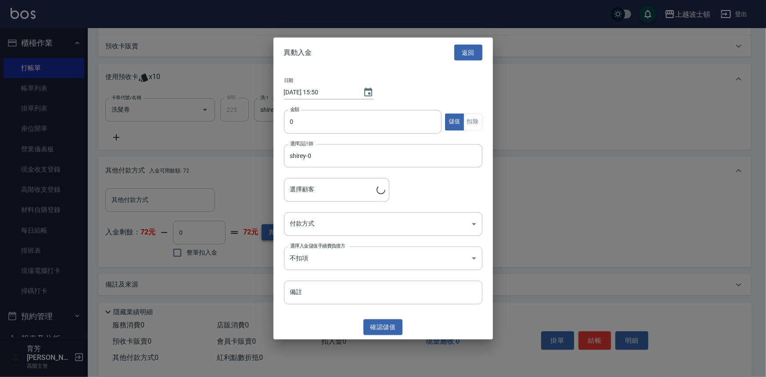
type input "[PERSON_NAME]/0910333613/0202"
click at [287, 121] on input "0" at bounding box center [363, 122] width 158 height 24
type input "300"
click at [378, 325] on button "確認 儲值" at bounding box center [382, 327] width 39 height 16
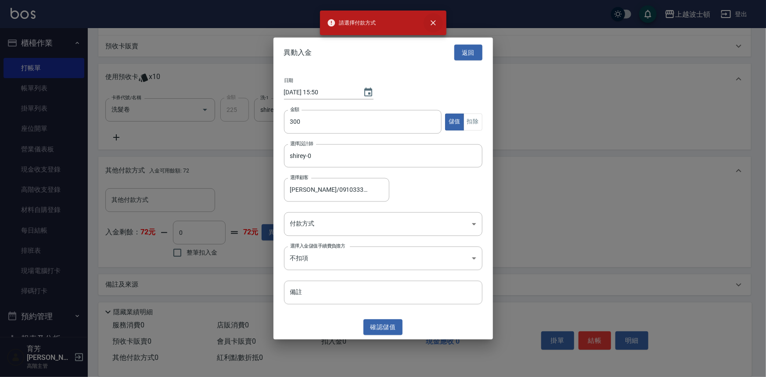
click at [435, 19] on icon "close" at bounding box center [433, 22] width 9 height 9
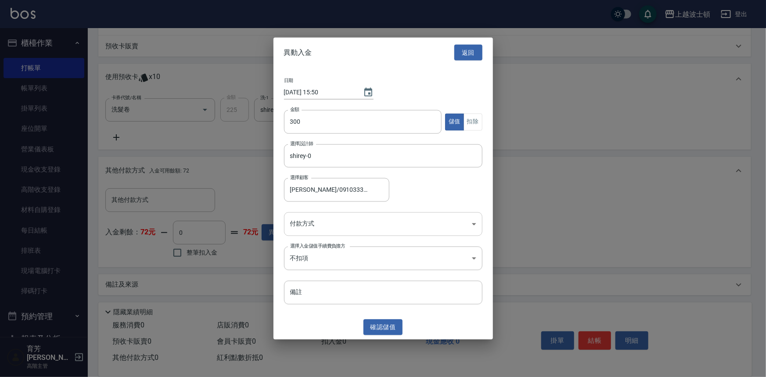
click at [471, 219] on body "上越波士頓 登出 櫃檯作業 打帳單 帳單列表 掛單列表 座位開單 營業儀表板 現金收支登錄 高階收支登錄 材料自購登錄 每日結帳 排班表 現場電腦打卡 掃碼打…" at bounding box center [383, 76] width 766 height 603
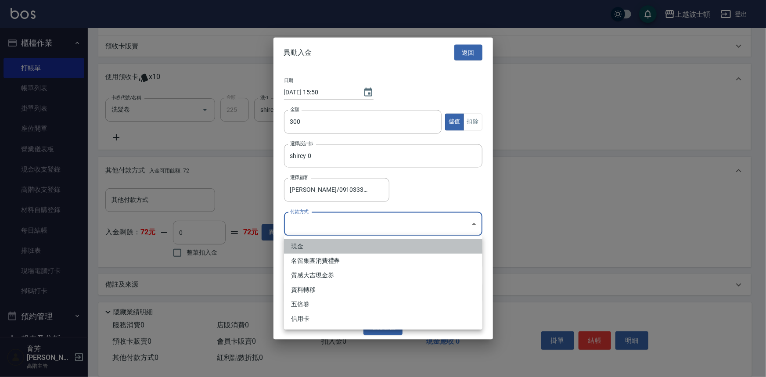
click at [324, 246] on li "現金" at bounding box center [383, 246] width 198 height 14
type input "現金"
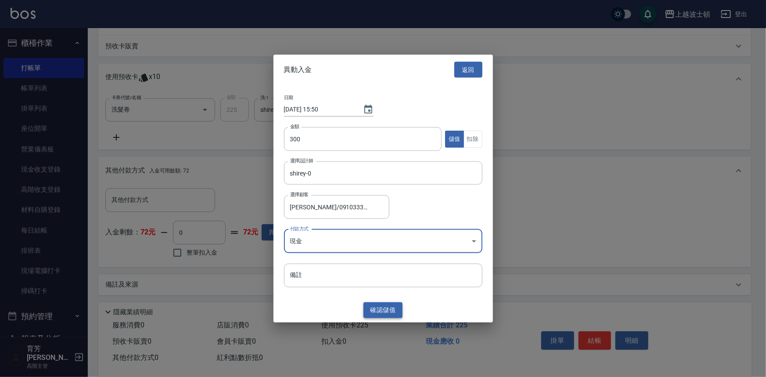
click at [379, 304] on button "確認 儲值" at bounding box center [382, 310] width 39 height 16
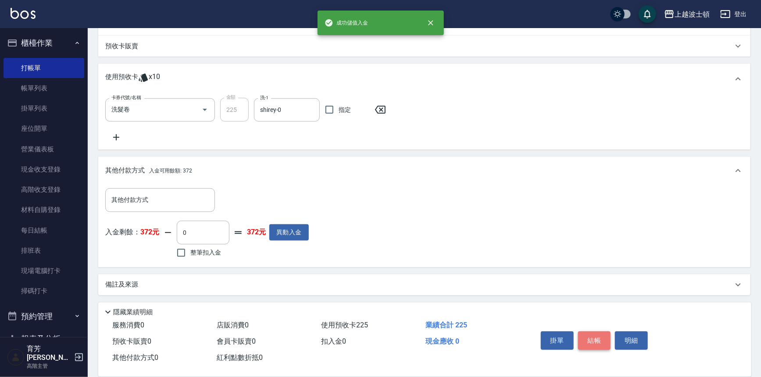
click at [590, 337] on button "結帳" at bounding box center [594, 340] width 33 height 18
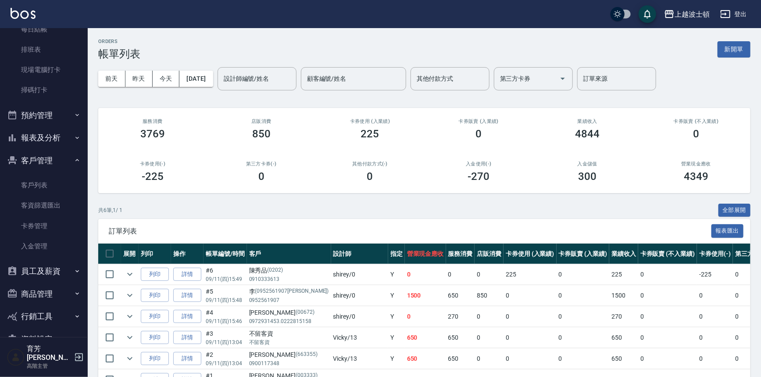
scroll to position [203, 0]
click at [68, 133] on button "報表及分析" at bounding box center [44, 135] width 81 height 23
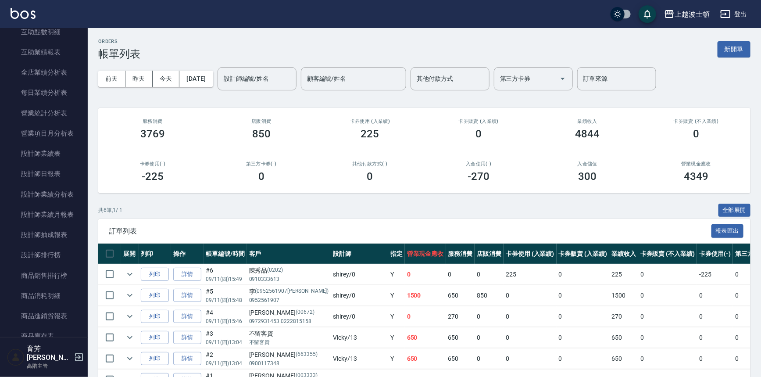
scroll to position [462, 0]
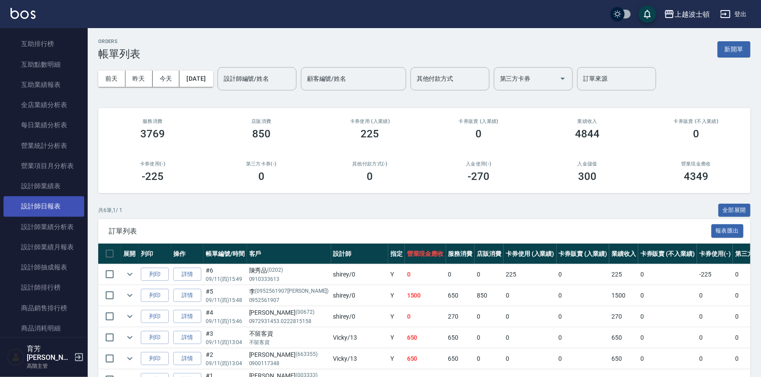
click at [58, 201] on link "設計師日報表" at bounding box center [44, 206] width 81 height 20
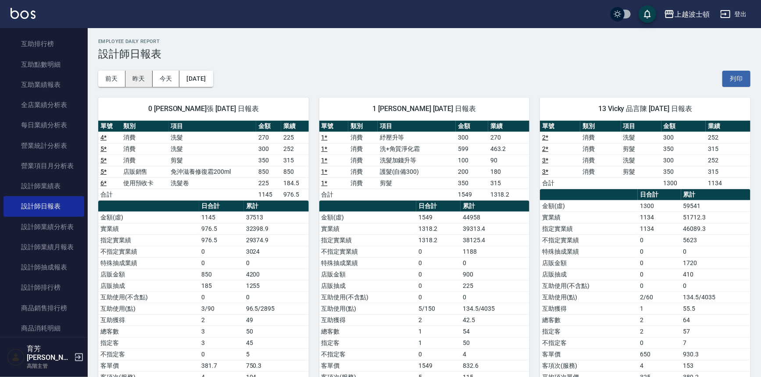
click at [140, 75] on button "昨天" at bounding box center [138, 79] width 27 height 16
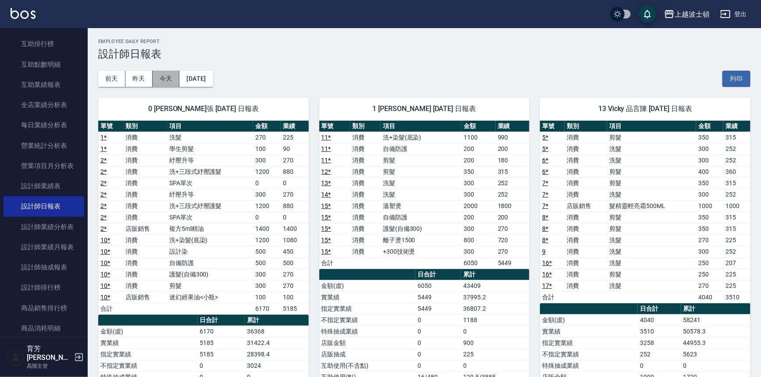
click at [162, 77] on button "今天" at bounding box center [166, 79] width 27 height 16
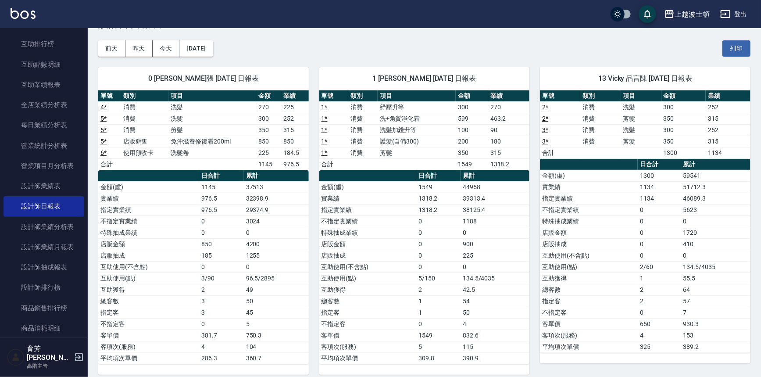
scroll to position [29, 0]
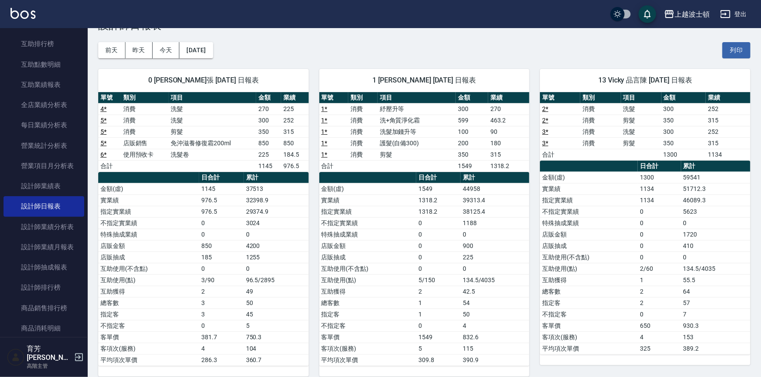
click at [761, 192] on div "上越波士頓 [DATE] 設計師日報表 列印時間： [DATE][PHONE_NUMBER]:52 Employee Daily Report 設計師日報表 …" at bounding box center [424, 193] width 673 height 387
click at [761, 197] on div "上越波士頓 [DATE] 設計師日報表 列印時間： [DATE][PHONE_NUMBER]:52 Employee Daily Report 設計師日報表 …" at bounding box center [424, 193] width 673 height 387
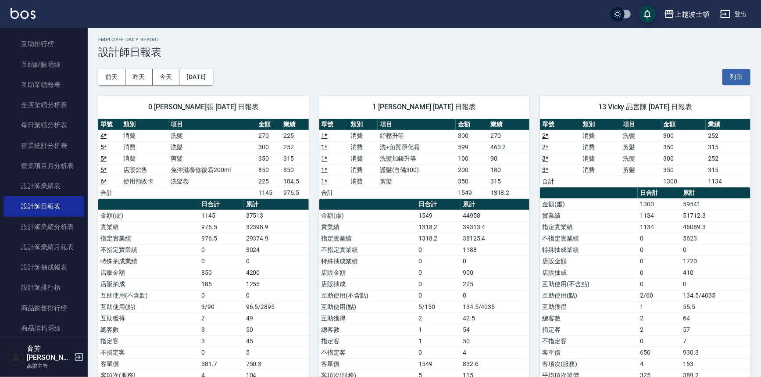
scroll to position [0, 0]
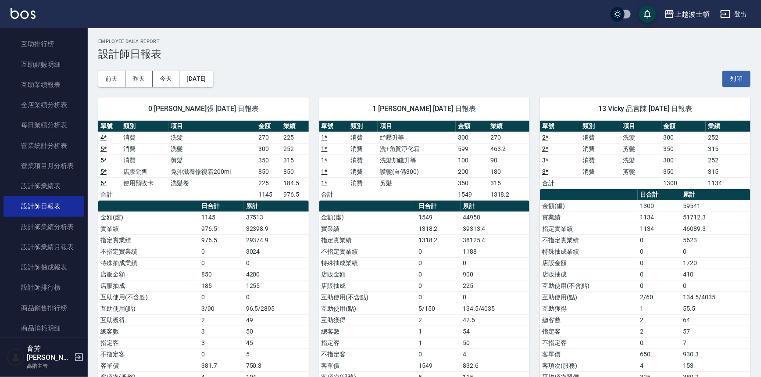
drag, startPoint x: 82, startPoint y: 136, endPoint x: 83, endPoint y: 125, distance: 11.0
click at [83, 125] on nav "櫃檯作業 打帳單 帳單列表 掛單列表 座位開單 營業儀表板 現金收支登錄 高階收支登錄 材料自購登錄 每日結帳 排班表 現場電腦打卡 掃碼打卡 預約管理 預約…" at bounding box center [44, 182] width 88 height 309
drag, startPoint x: 83, startPoint y: 134, endPoint x: 88, endPoint y: 114, distance: 20.3
click at [88, 114] on div "櫃檯作業 打帳單 帳單列表 掛單列表 座位開單 營業儀表板 現金收支登錄 高階收支登錄 材料自購登錄 每日結帳 排班表 現場電腦打卡 掃碼打卡 預約管理 預約…" at bounding box center [44, 202] width 88 height 349
drag, startPoint x: 88, startPoint y: 131, endPoint x: 85, endPoint y: 113, distance: 18.7
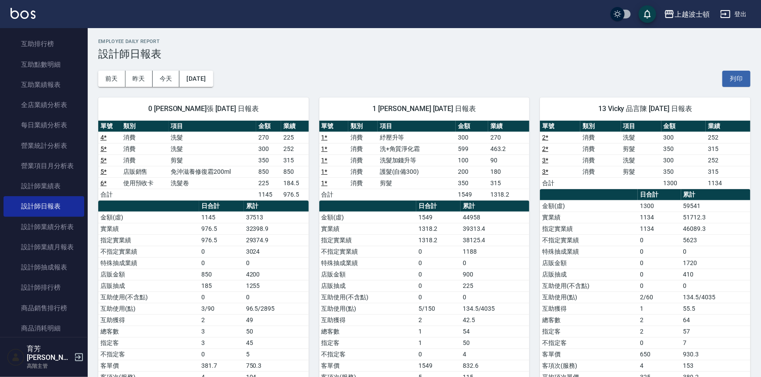
click at [85, 113] on div "櫃檯作業 打帳單 帳單列表 掛單列表 座位開單 營業儀表板 現金收支登錄 高階收支登錄 材料自購登錄 每日結帳 排班表 現場電腦打卡 掃碼打卡 預約管理 預約…" at bounding box center [44, 202] width 88 height 349
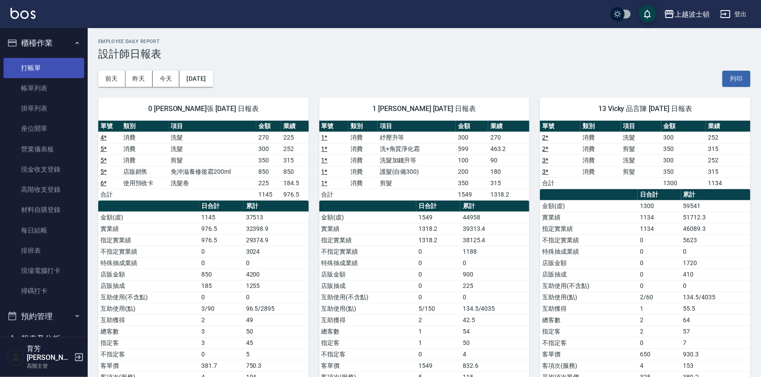
click at [45, 58] on link "打帳單" at bounding box center [44, 68] width 81 height 20
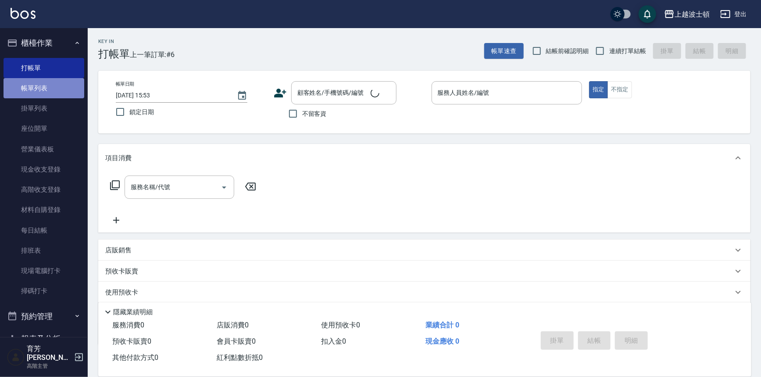
click at [48, 85] on link "帳單列表" at bounding box center [44, 88] width 81 height 20
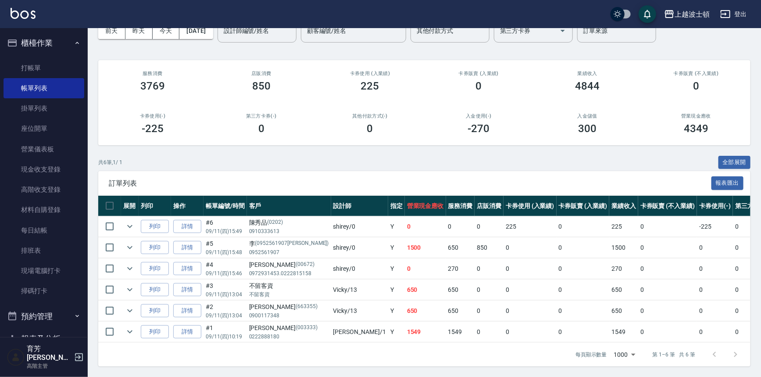
scroll to position [30, 0]
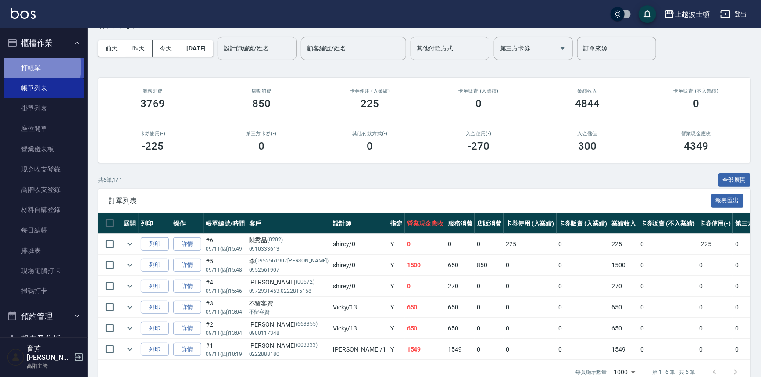
click at [20, 67] on link "打帳單" at bounding box center [44, 68] width 81 height 20
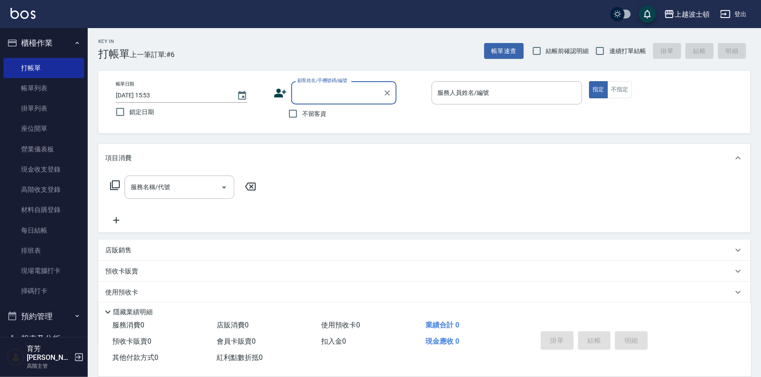
click at [83, 21] on div "上越波士頓 登出" at bounding box center [380, 14] width 761 height 28
drag, startPoint x: 81, startPoint y: 44, endPoint x: 78, endPoint y: 53, distance: 9.3
click at [78, 53] on nav "櫃檯作業 打帳單 帳單列表 掛單列表 座位開單 營業儀表板 現金收支登錄 高階收支登錄 材料自購登錄 每日結帳 排班表 現場電腦打卡 掃碼打卡 預約管理 預約…" at bounding box center [44, 182] width 88 height 309
click at [76, 54] on ul "打帳單 帳單列表 掛單列表 座位開單 營業儀表板 現金收支登錄 高階收支登錄 材料自購登錄 每日結帳 排班表 現場電腦打卡 掃碼打卡" at bounding box center [44, 179] width 81 height 250
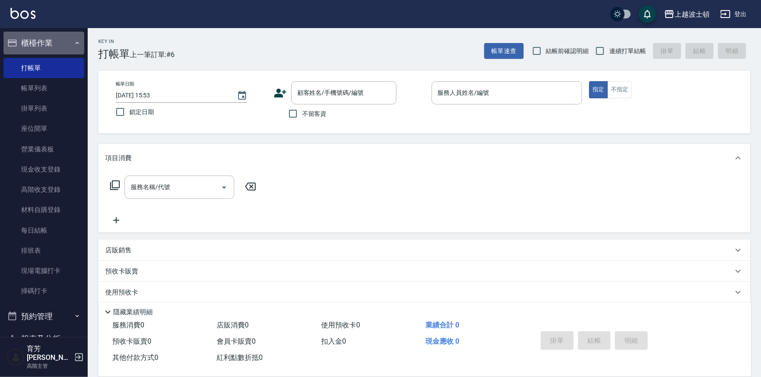
click at [67, 50] on button "櫃檯作業" at bounding box center [44, 43] width 81 height 23
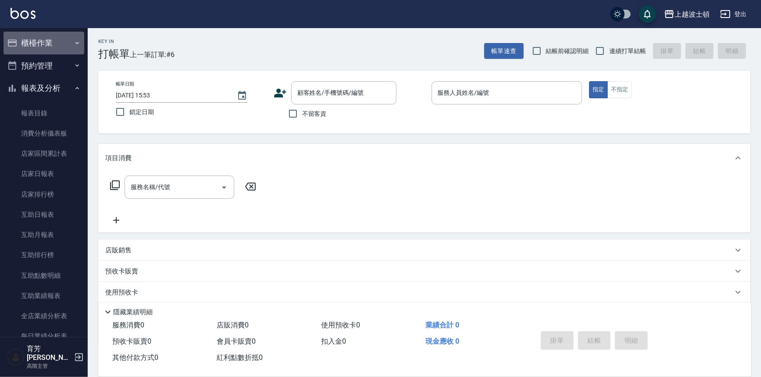
click at [60, 34] on button "櫃檯作業" at bounding box center [44, 43] width 81 height 23
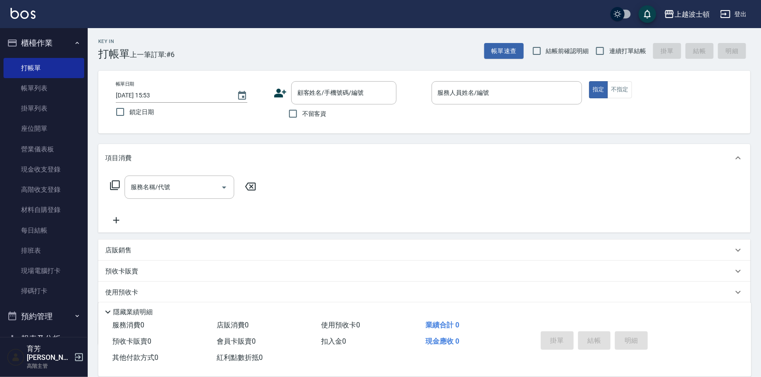
click at [58, 66] on link "打帳單" at bounding box center [44, 68] width 81 height 20
click at [325, 162] on div "項目消費" at bounding box center [424, 158] width 652 height 28
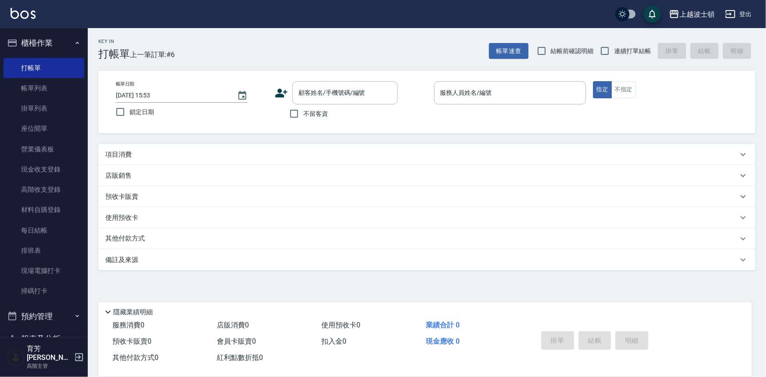
click at [325, 162] on div "項目消費" at bounding box center [426, 154] width 657 height 21
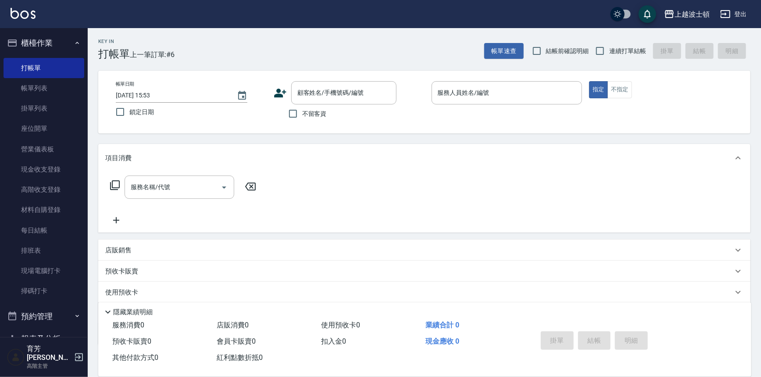
click at [163, 148] on div "項目消費" at bounding box center [424, 158] width 652 height 28
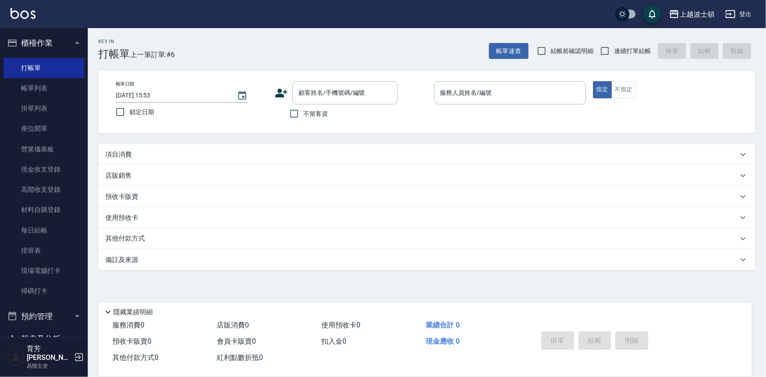
click at [279, 90] on icon at bounding box center [282, 93] width 12 height 9
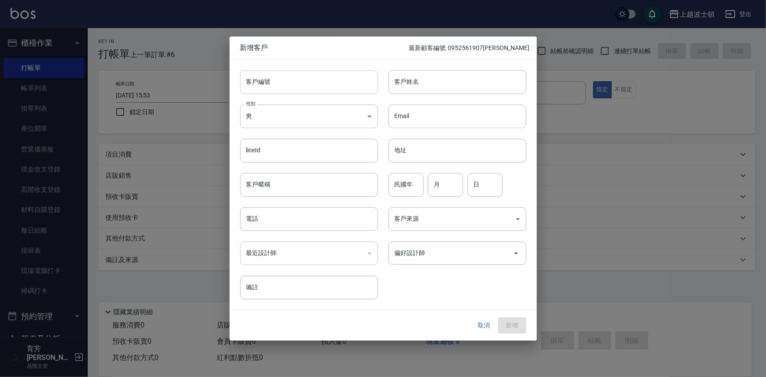
click at [301, 85] on input "客戶編號" at bounding box center [309, 82] width 138 height 24
type input "0915506"
click at [299, 112] on body "上越波士頓 登出 櫃檯作業 打帳單 帳單列表 掛單列表 座位開單 營業儀表板 現金收支登錄 高階收支登錄 材料自購登錄 每日結帳 排班表 現場電腦打卡 掃碼打…" at bounding box center [383, 188] width 766 height 377
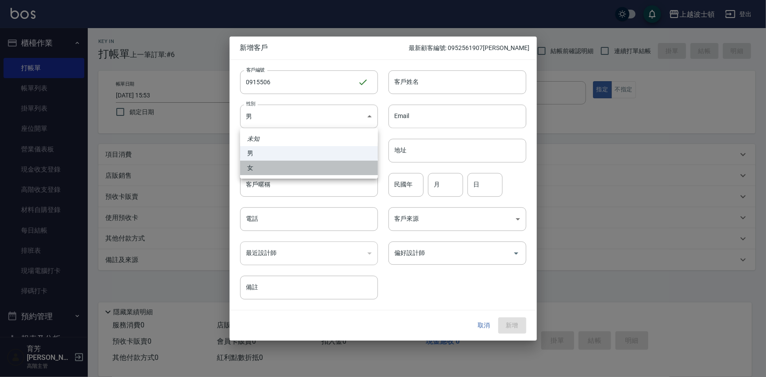
click at [306, 164] on li "女" at bounding box center [309, 168] width 138 height 14
type input "[DEMOGRAPHIC_DATA]"
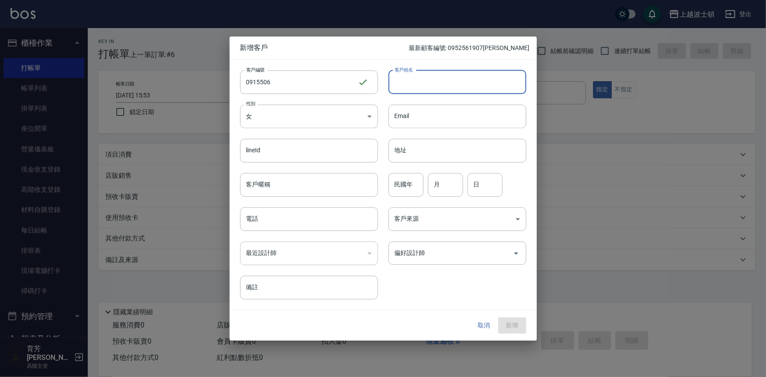
click at [437, 86] on input "客戶姓名" at bounding box center [457, 82] width 138 height 24
type input "x"
type input "[PERSON_NAME]"
click at [301, 185] on input "客戶暱稱" at bounding box center [309, 185] width 138 height 24
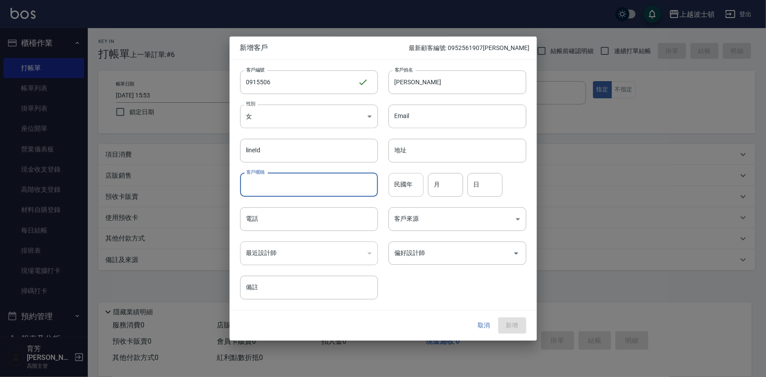
click at [421, 187] on input "民國年" at bounding box center [405, 185] width 35 height 24
type input "74"
click at [447, 181] on input "月" at bounding box center [445, 185] width 35 height 24
type input "12"
click at [469, 177] on input "日" at bounding box center [484, 185] width 35 height 24
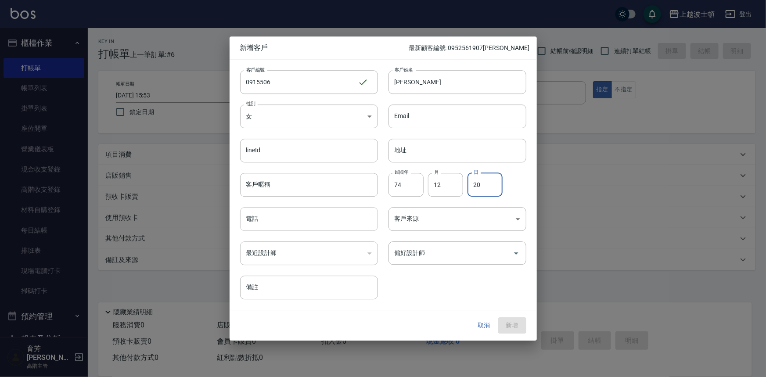
type input "20"
click at [283, 217] on input "電話" at bounding box center [309, 219] width 138 height 24
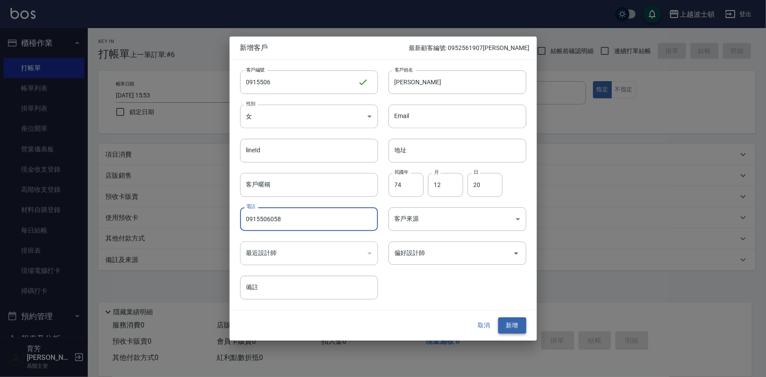
type input "0915506058"
click at [510, 329] on button "新增" at bounding box center [512, 326] width 28 height 16
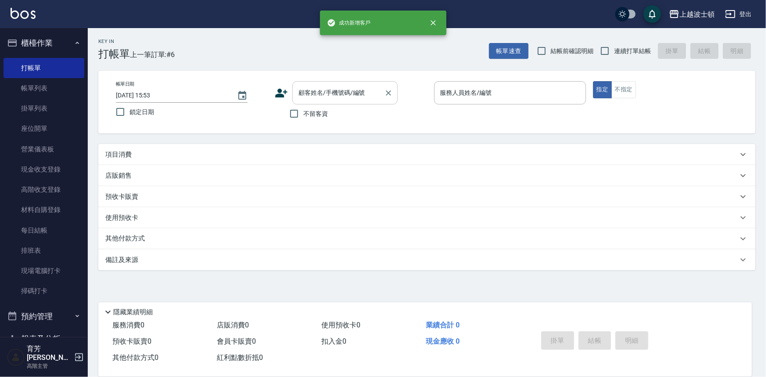
click at [334, 103] on div "顧客姓名/手機號碼/編號" at bounding box center [344, 92] width 105 height 23
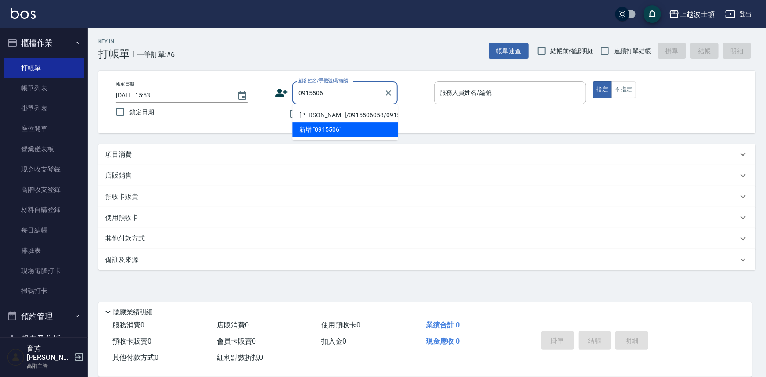
click at [318, 114] on li "[PERSON_NAME]/0915506058/0915506" at bounding box center [344, 115] width 105 height 14
type input "[PERSON_NAME]/0915506058/0915506"
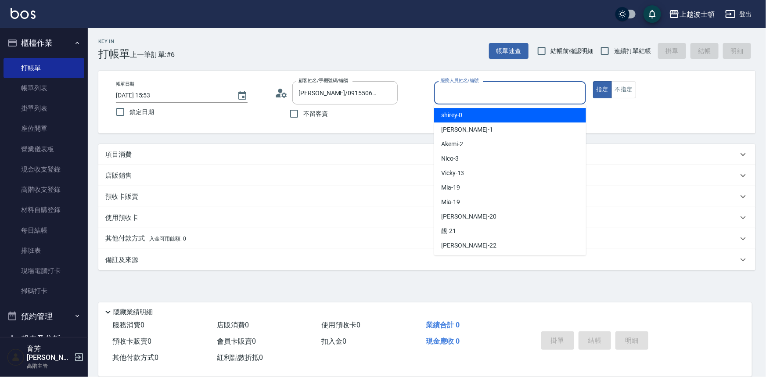
click at [456, 89] on input "服務人員姓名/編號" at bounding box center [510, 92] width 144 height 15
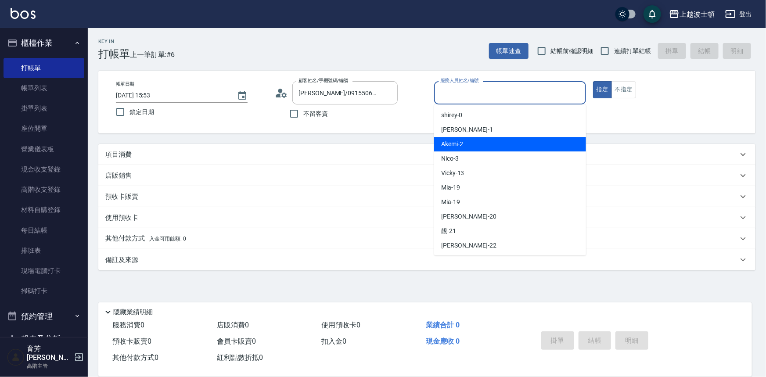
click at [485, 142] on div "Akemi -2" at bounding box center [510, 144] width 152 height 14
type input "Akemi-2"
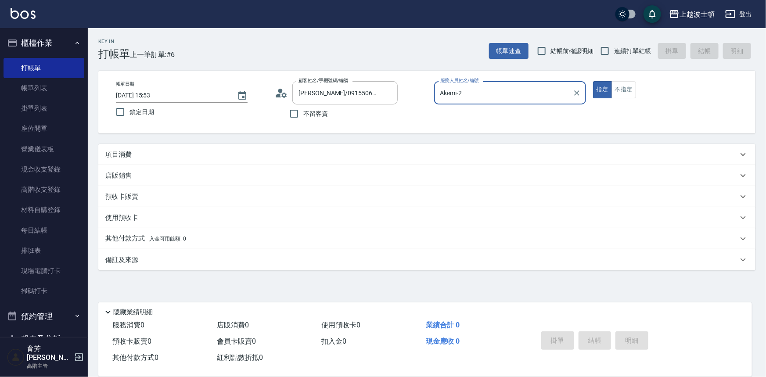
click at [140, 155] on div "項目消費" at bounding box center [421, 154] width 632 height 9
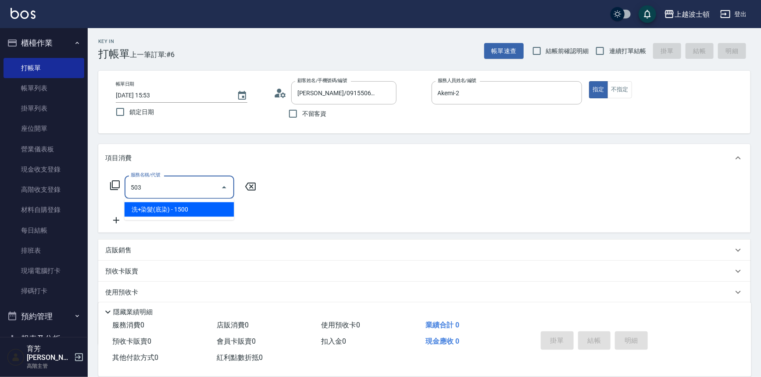
click at [201, 218] on ul "洗+染髮(底染) - 1500" at bounding box center [180, 209] width 110 height 21
click at [217, 207] on span "洗+染髮(底染) - 1500" at bounding box center [180, 209] width 110 height 14
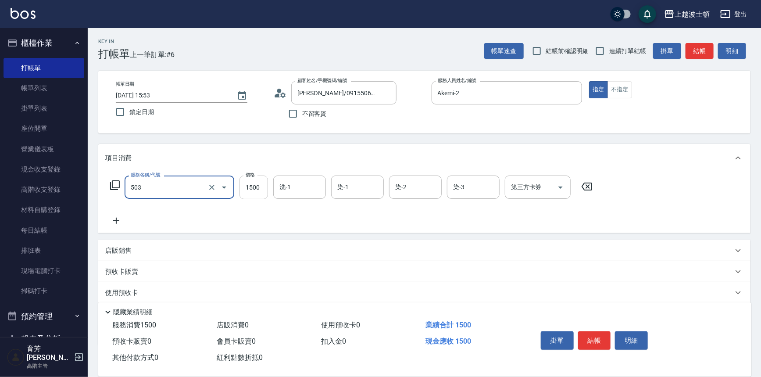
type input "洗+染髮(底染)(503)"
click at [261, 191] on input "1500" at bounding box center [254, 187] width 29 height 24
type input "1200"
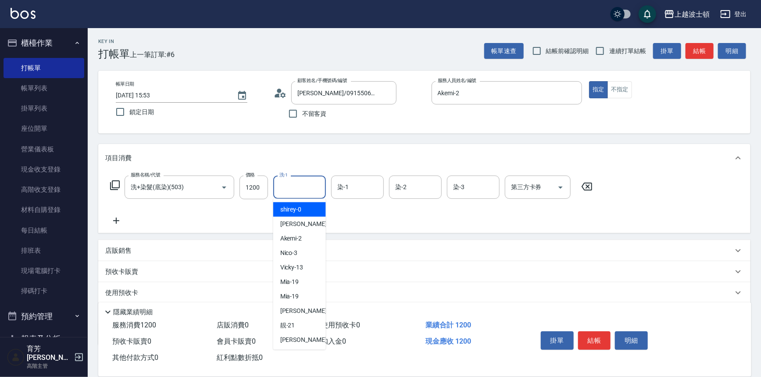
click at [303, 186] on input "洗-1" at bounding box center [299, 186] width 45 height 15
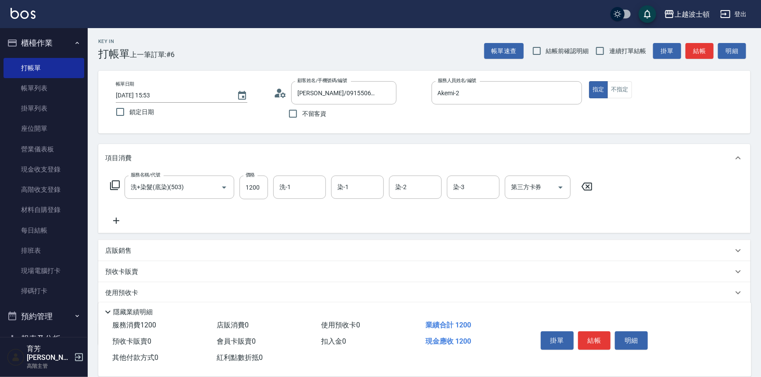
click at [588, 187] on icon at bounding box center [587, 186] width 11 height 8
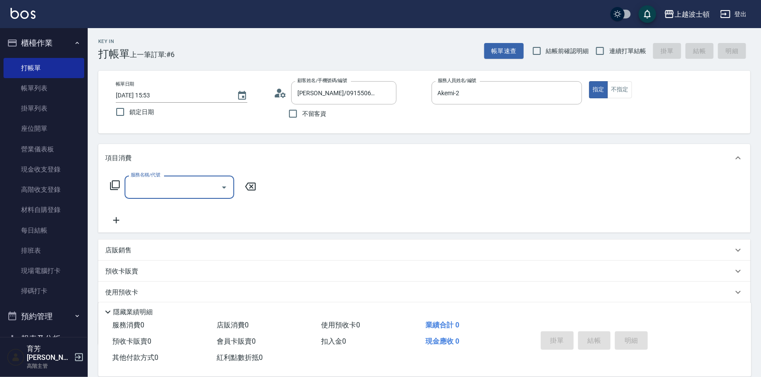
click at [282, 93] on icon at bounding box center [282, 94] width 5 height 5
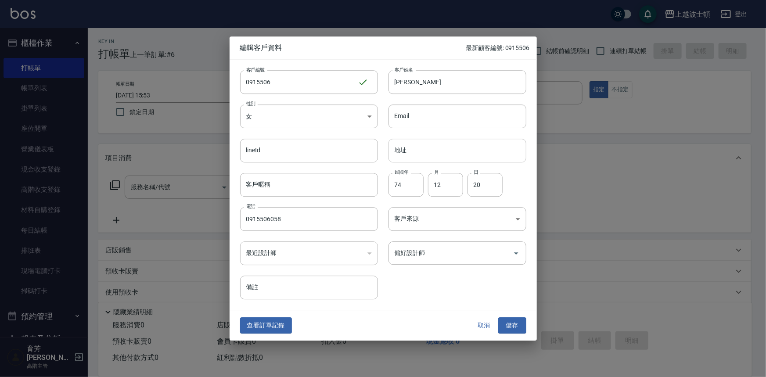
click at [421, 153] on input "地址" at bounding box center [457, 151] width 138 height 24
click at [445, 149] on input "[STREET_ADDRESS]" at bounding box center [457, 151] width 138 height 24
click at [473, 149] on input "[STREET_ADDRESS]" at bounding box center [457, 151] width 138 height 24
click at [468, 151] on input "[STREET_ADDRESS]+樓" at bounding box center [457, 151] width 138 height 24
click at [469, 150] on input "[STREET_ADDRESS]+樓" at bounding box center [457, 151] width 138 height 24
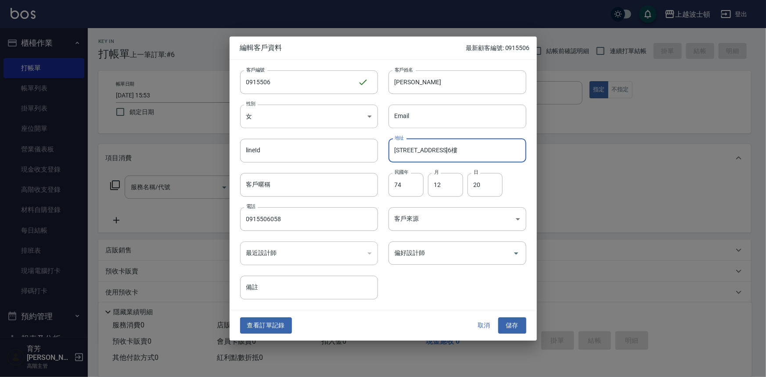
click at [488, 152] on input "[STREET_ADDRESS]6樓" at bounding box center [457, 151] width 138 height 24
type input "[STREET_ADDRESS]6樓"
click at [504, 329] on button "儲存" at bounding box center [512, 326] width 28 height 16
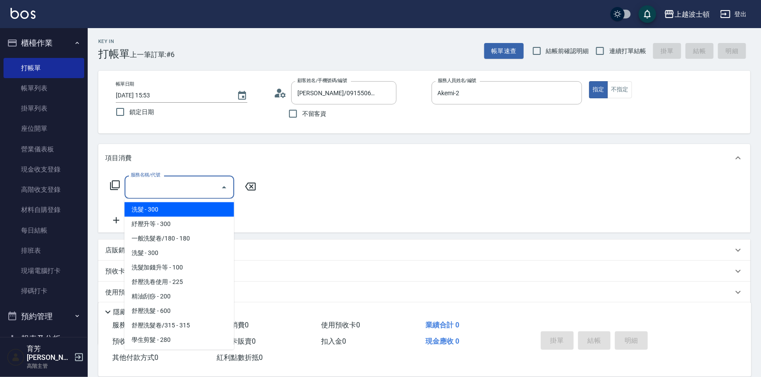
click at [192, 187] on input "服務名稱/代號" at bounding box center [173, 186] width 89 height 15
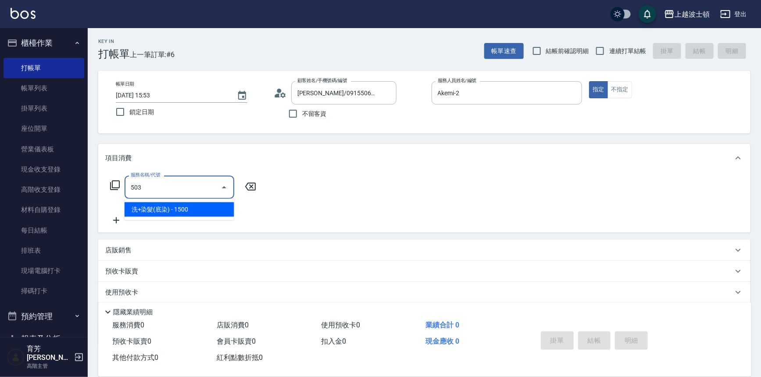
click at [222, 204] on span "洗+染髮(底染) - 1500" at bounding box center [180, 209] width 110 height 14
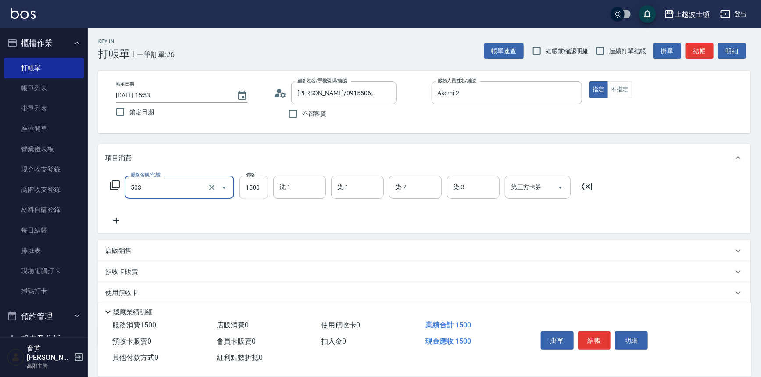
type input "洗+染髮(底染)(503)"
click at [249, 190] on input "1500" at bounding box center [254, 187] width 29 height 24
type input "1200"
click at [315, 188] on input "洗-1" at bounding box center [299, 186] width 45 height 15
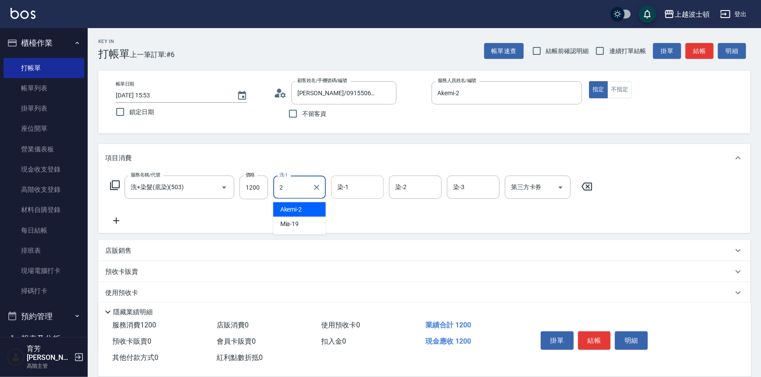
drag, startPoint x: 314, startPoint y: 207, endPoint x: 365, endPoint y: 195, distance: 53.1
click at [321, 206] on div "Akemi -2" at bounding box center [299, 209] width 53 height 14
type input "Akemi-2"
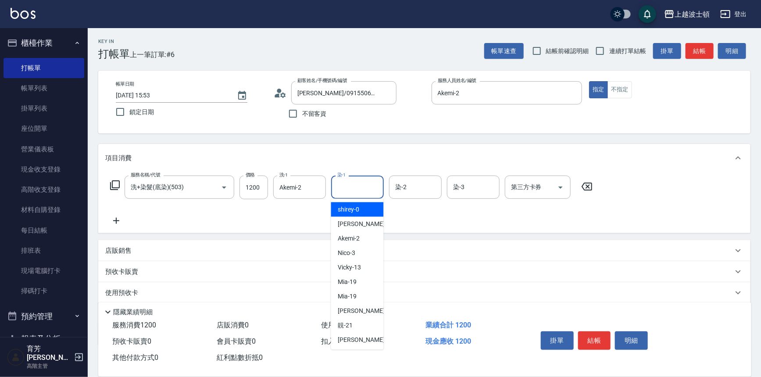
click at [367, 190] on input "染-1" at bounding box center [357, 186] width 45 height 15
drag, startPoint x: 365, startPoint y: 212, endPoint x: 440, endPoint y: 190, distance: 78.6
click at [369, 210] on div "Akemi -2" at bounding box center [357, 209] width 53 height 14
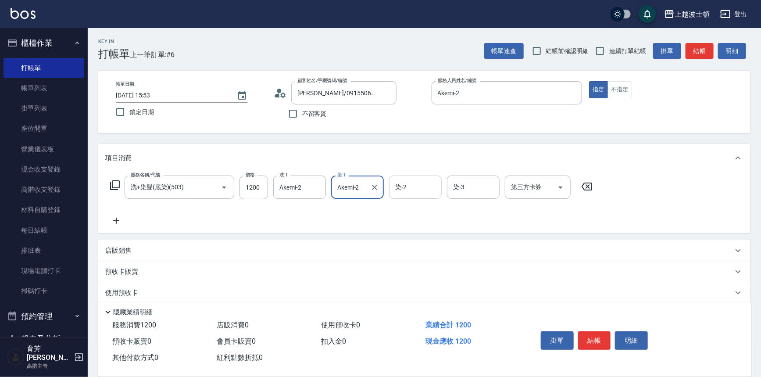
drag, startPoint x: 440, startPoint y: 189, endPoint x: 433, endPoint y: 188, distance: 6.2
click at [438, 189] on div "染-2" at bounding box center [415, 186] width 53 height 23
type input "Akemi-2"
click at [424, 210] on div "Akemi -2" at bounding box center [415, 209] width 53 height 14
type input "Akemi-2"
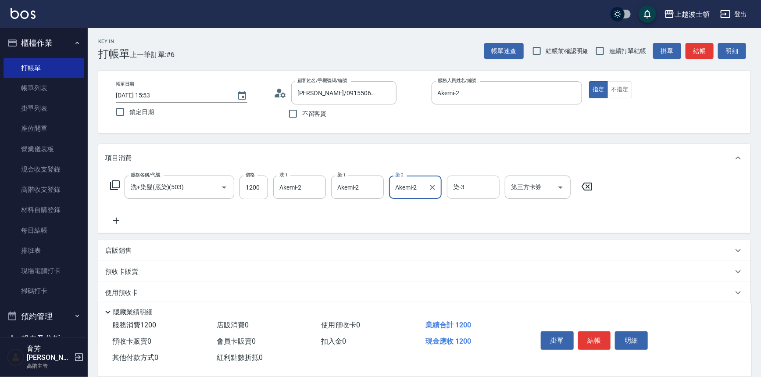
click at [462, 188] on input "染-3" at bounding box center [473, 186] width 45 height 15
click at [462, 209] on span "Akemi -2" at bounding box center [465, 209] width 22 height 9
type input "Akemi-2"
click at [116, 221] on icon at bounding box center [116, 221] width 6 height 6
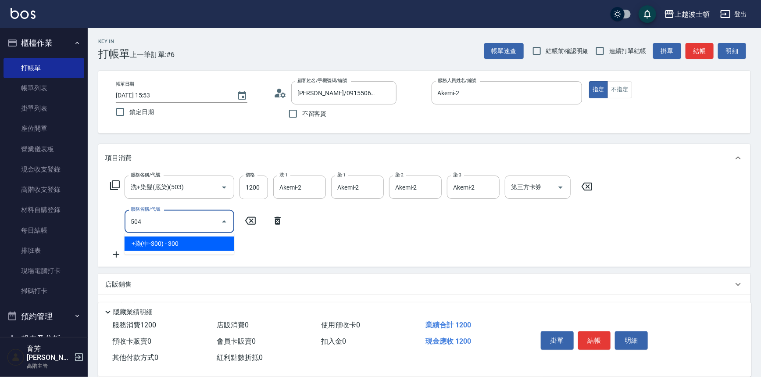
click at [174, 212] on div "504 服務名稱/代號" at bounding box center [180, 221] width 110 height 23
click at [194, 243] on span "[PERSON_NAME](800) - 800" at bounding box center [180, 243] width 110 height 14
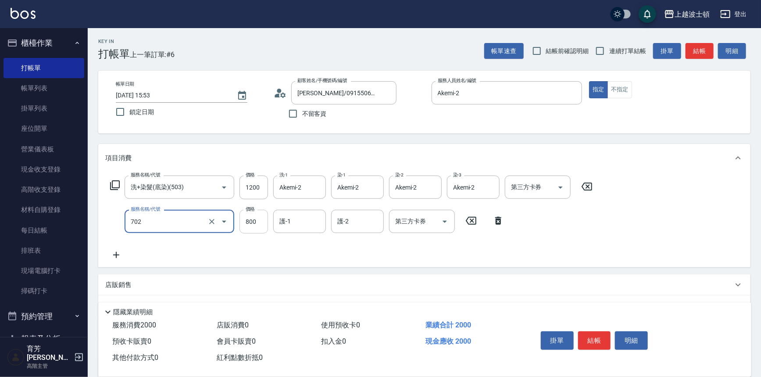
type input "[PERSON_NAME](800)(702)"
click at [247, 229] on input "800" at bounding box center [254, 222] width 29 height 24
type input "400"
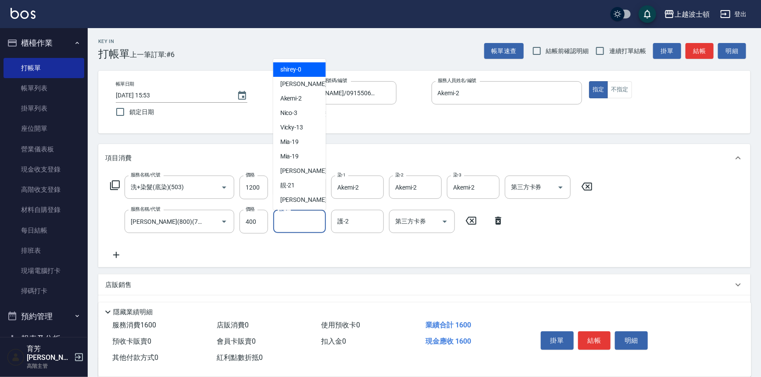
click at [301, 226] on input "護-1" at bounding box center [299, 221] width 45 height 15
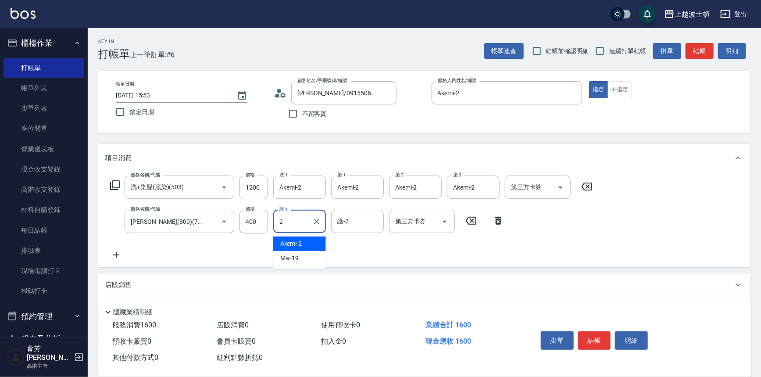
drag, startPoint x: 305, startPoint y: 242, endPoint x: 338, endPoint y: 240, distance: 33.4
click at [307, 242] on div "Akemi -2" at bounding box center [299, 243] width 53 height 14
type input "Akemi-2"
click at [351, 224] on input "護-2" at bounding box center [357, 221] width 45 height 15
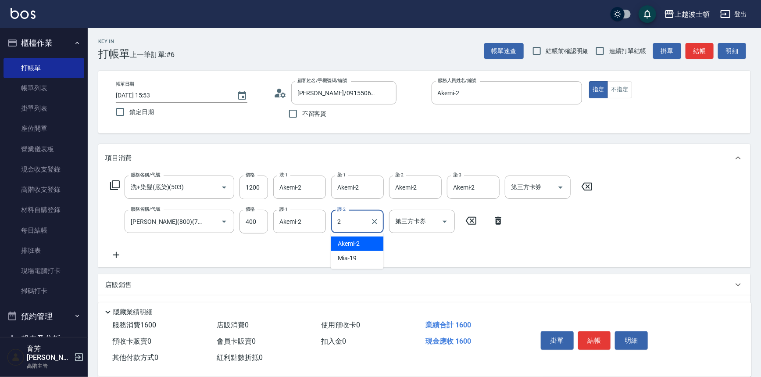
click at [354, 246] on span "Akemi -2" at bounding box center [349, 243] width 22 height 9
type input "Akemi-2"
click at [120, 253] on icon at bounding box center [116, 255] width 22 height 11
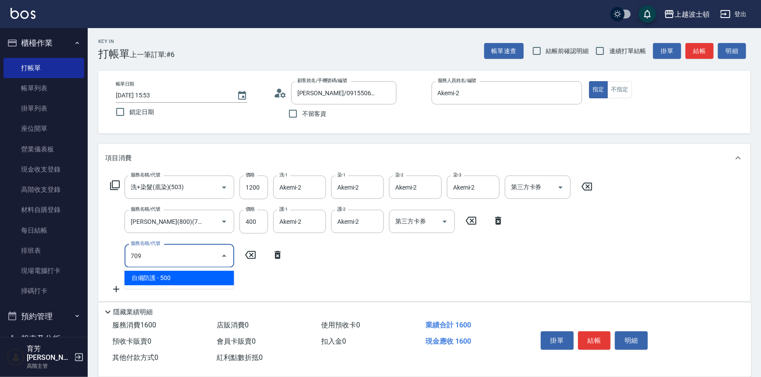
drag, startPoint x: 172, startPoint y: 279, endPoint x: 217, endPoint y: 268, distance: 46.5
click at [182, 279] on span "自備防護 - 500" at bounding box center [180, 278] width 110 height 14
type input "自備防護(709)"
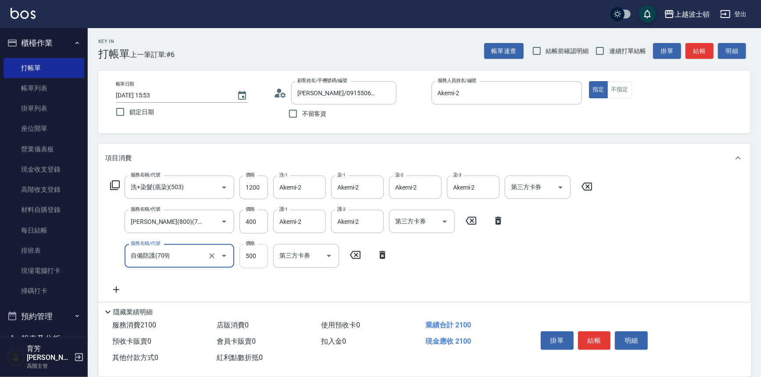
click at [258, 260] on input "500" at bounding box center [254, 256] width 29 height 24
click at [587, 267] on div "服務名稱/代號 洗+染髮(底染)(503) 服務名稱/代號 價格 1200 價格 洗-1 Akemi-2 洗-1 染-1 Akemi-2 染-1 染-2 Ak…" at bounding box center [351, 234] width 493 height 119
click at [268, 255] on input "4000" at bounding box center [254, 256] width 29 height 24
type input "400"
drag, startPoint x: 700, startPoint y: 260, endPoint x: 694, endPoint y: 259, distance: 5.7
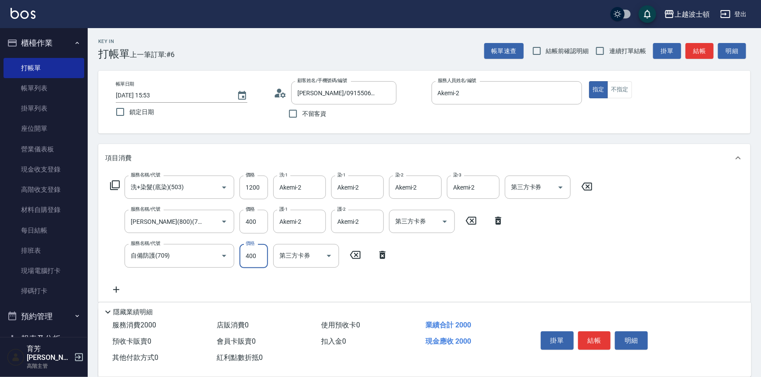
click at [700, 260] on div "服務名稱/代號 洗+染髮(底染)(503) 服務名稱/代號 價格 1200 價格 洗-1 Akemi-2 洗-1 染-1 Akemi-2 染-1 染-2 Ak…" at bounding box center [424, 236] width 652 height 129
click at [594, 344] on button "結帳" at bounding box center [594, 340] width 33 height 18
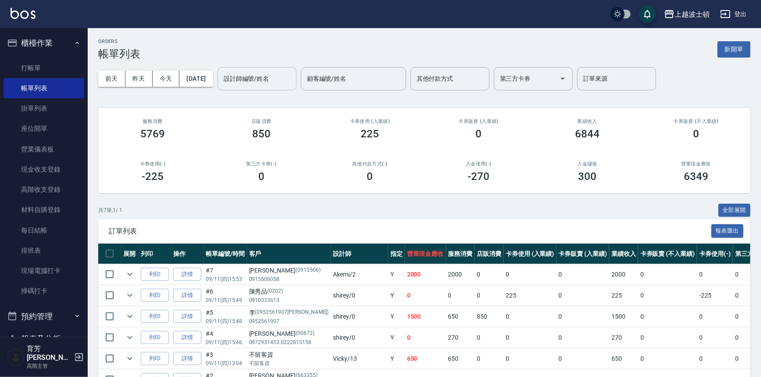
click at [263, 83] on input "設計師編號/姓名" at bounding box center [257, 78] width 71 height 15
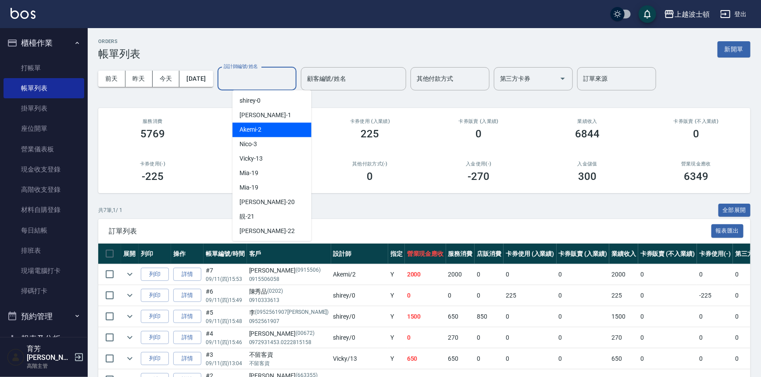
click at [289, 128] on div "Akemi -2" at bounding box center [272, 129] width 79 height 14
type input "Akemi-2"
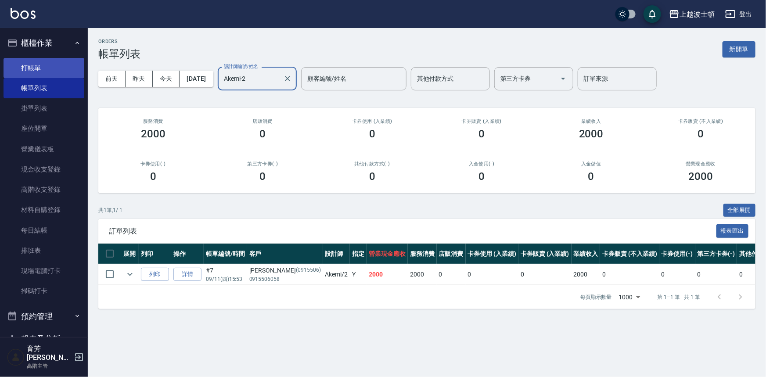
click at [28, 61] on link "打帳單" at bounding box center [44, 68] width 81 height 20
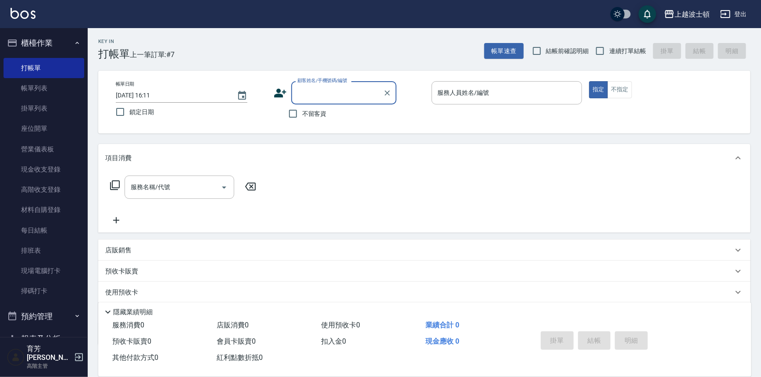
scroll to position [513, 0]
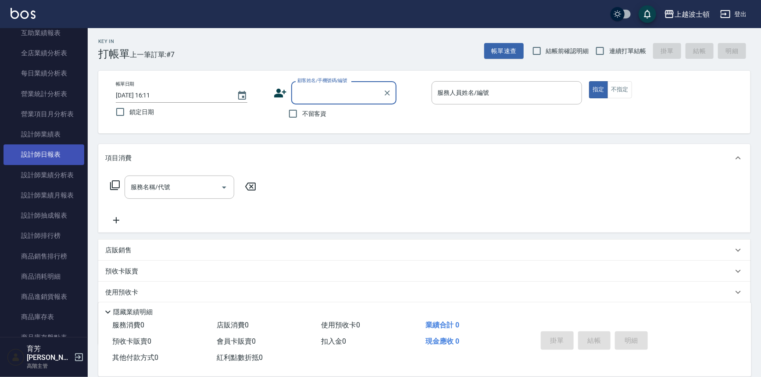
click at [48, 153] on link "設計師日報表" at bounding box center [44, 154] width 81 height 20
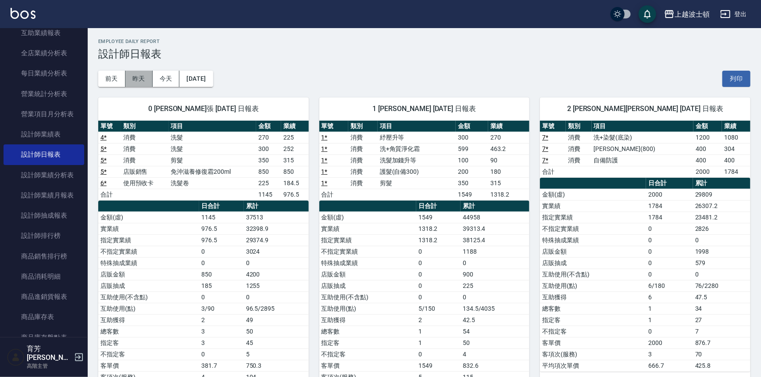
click at [143, 82] on button "昨天" at bounding box center [138, 79] width 27 height 16
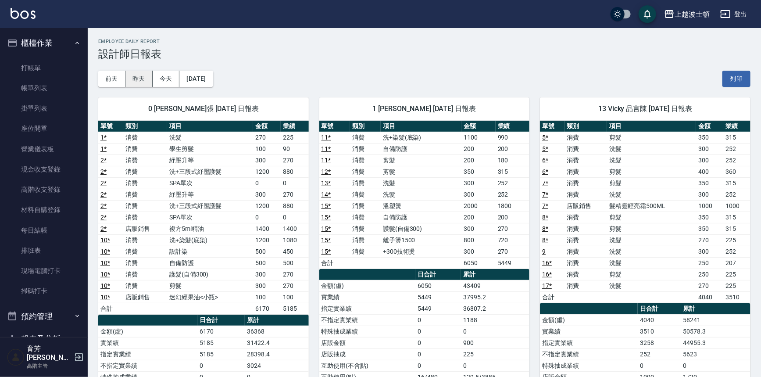
drag, startPoint x: 166, startPoint y: 80, endPoint x: 147, endPoint y: 77, distance: 19.5
click at [166, 80] on button "今天" at bounding box center [166, 79] width 27 height 16
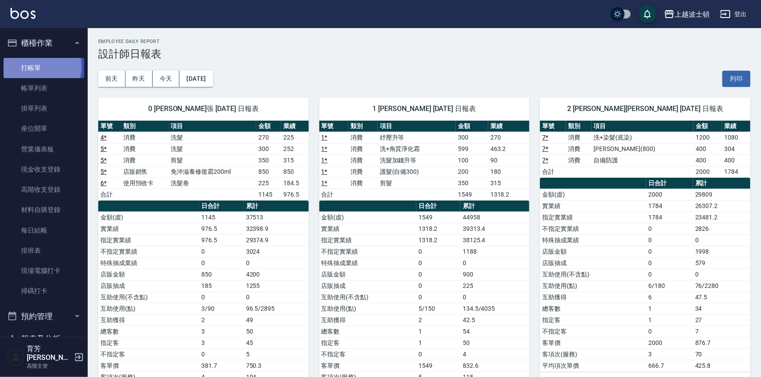
click at [38, 67] on link "打帳單" at bounding box center [44, 68] width 81 height 20
